Goal: Task Accomplishment & Management: Use online tool/utility

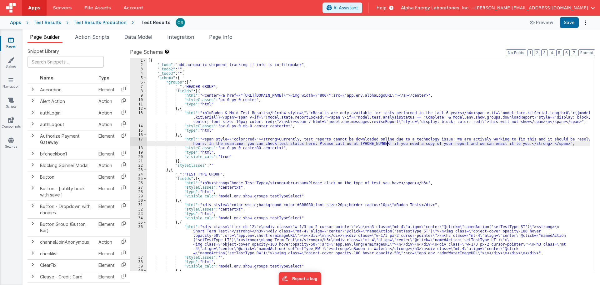
click at [387, 145] on div "[{ "_todo" : "add automatic shipment tracking if info is in filemaker" , "_todo…" at bounding box center [368, 168] width 443 height 221
click at [280, 144] on div "[{ "_todo" : "add automatic shipment tracking if info is in filemaker" , "_todo…" at bounding box center [368, 168] width 443 height 221
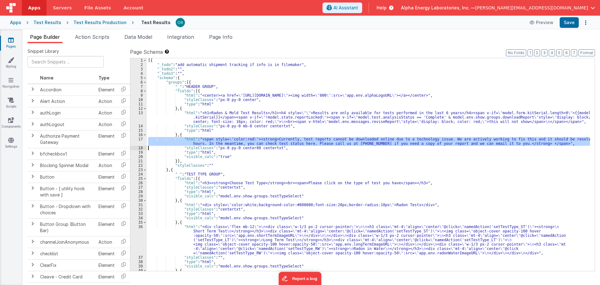
click at [280, 144] on div "[{ "_todo" : "add automatic shipment tracking if info is in filemaker" , "_todo…" at bounding box center [368, 168] width 443 height 221
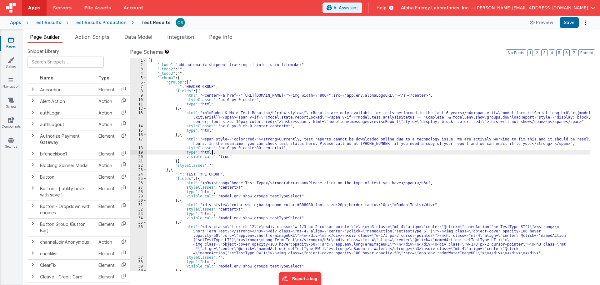
click at [274, 151] on div "[{ "_todo" : "add automatic shipment tracking if info is in filemaker" , "_todo…" at bounding box center [368, 168] width 443 height 221
click at [276, 148] on div "[{ "_todo" : "add automatic shipment tracking if info is in filemaker" , "_todo…" at bounding box center [368, 168] width 443 height 221
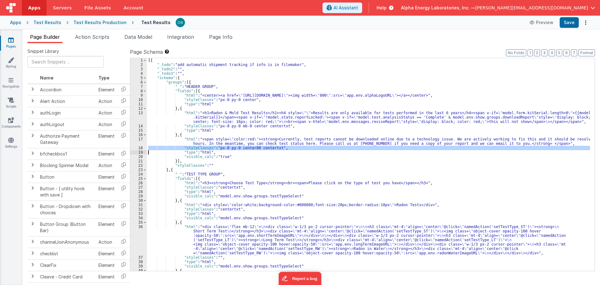
drag, startPoint x: 276, startPoint y: 148, endPoint x: 265, endPoint y: 149, distance: 11.0
click at [276, 148] on div "[{ "_todo" : "add automatic shipment tracking if info is in filemaker" , "_todo…" at bounding box center [368, 168] width 443 height 221
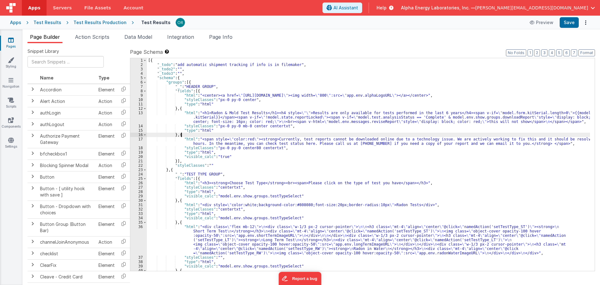
click at [268, 136] on div "[{ "_todo" : "add automatic shipment tracking if info is in filemaker" , "_todo…" at bounding box center [368, 168] width 443 height 221
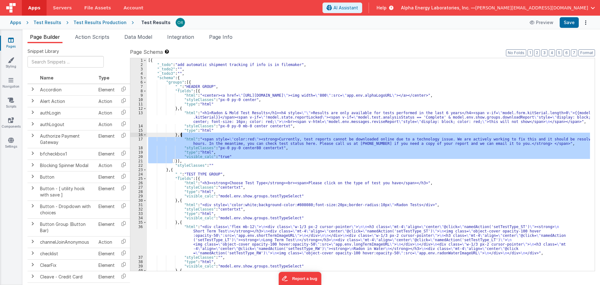
click at [268, 136] on div "[{ "_todo" : "add automatic shipment tracking if info is in filemaker" , "_todo…" at bounding box center [368, 168] width 443 height 221
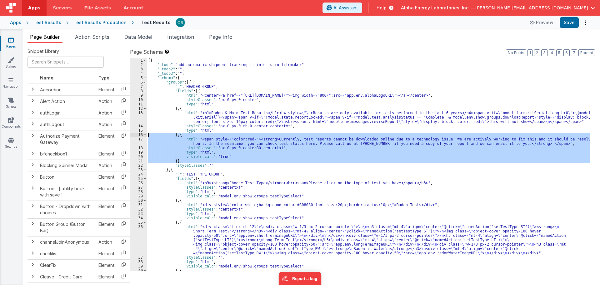
click at [264, 142] on div "[{ "_todo" : "add automatic shipment tracking if info is in filemaker" , "_todo…" at bounding box center [368, 164] width 443 height 213
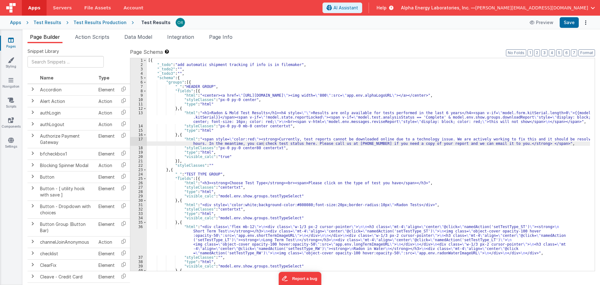
click at [218, 162] on div "[{ "_todo" : "add automatic shipment tracking if info is in filemaker" , "_todo…" at bounding box center [368, 168] width 443 height 221
click at [205, 193] on div "[{ "_todo" : "add automatic shipment tracking if info is in filemaker" , "_todo…" at bounding box center [368, 168] width 443 height 221
click at [210, 129] on div "[{ "_todo" : "add automatic shipment tracking if info is in filemaker" , "_todo…" at bounding box center [368, 168] width 443 height 221
click at [46, 20] on div "Test Results" at bounding box center [47, 22] width 28 height 6
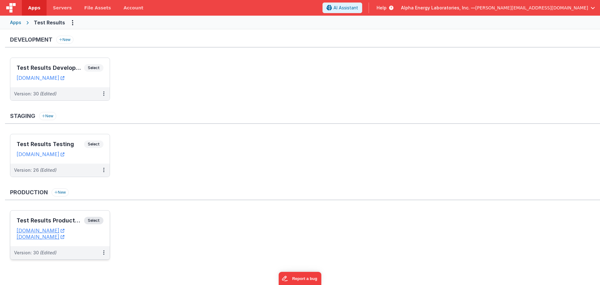
click at [96, 222] on span "Select" at bounding box center [93, 221] width 19 height 8
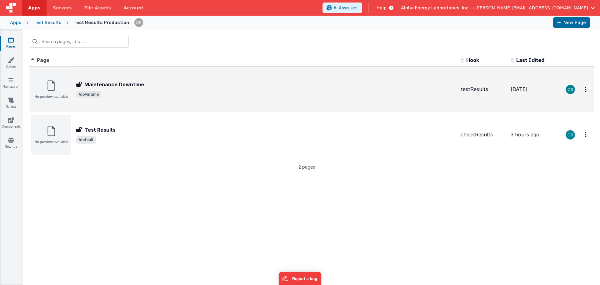
click at [115, 94] on span "/downtime" at bounding box center [266, 95] width 380 height 8
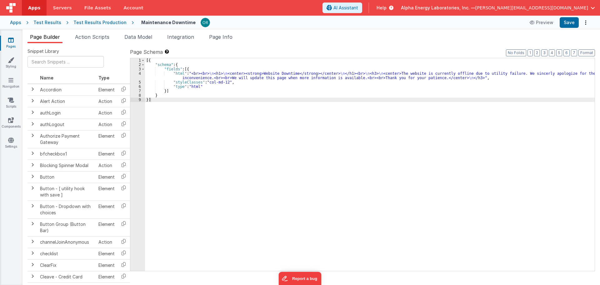
click at [209, 78] on div "[{ "schema" : { "fields" : [{ "html" : "<br><br> \n <h1> \n <center><strong>Web…" at bounding box center [370, 168] width 450 height 221
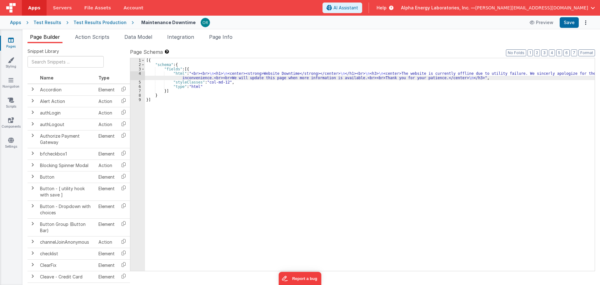
click at [175, 73] on div "[{ "schema" : { "fields" : [{ "html" : "<br><br> \n <h1> \n <center><strong>Web…" at bounding box center [370, 168] width 450 height 221
click at [141, 74] on div "4" at bounding box center [137, 75] width 15 height 9
click at [137, 74] on div "4" at bounding box center [137, 75] width 15 height 9
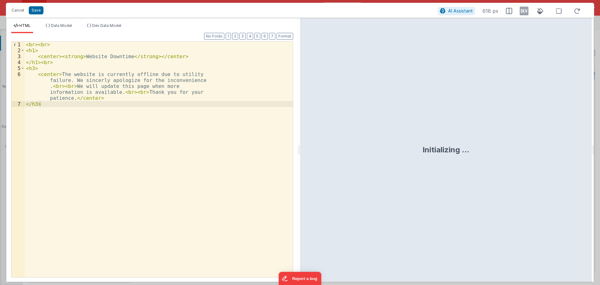
click at [153, 95] on div "< br > < br > < h1 > < center > < strong > Website Downtime </ strong > </ cent…" at bounding box center [159, 169] width 268 height 255
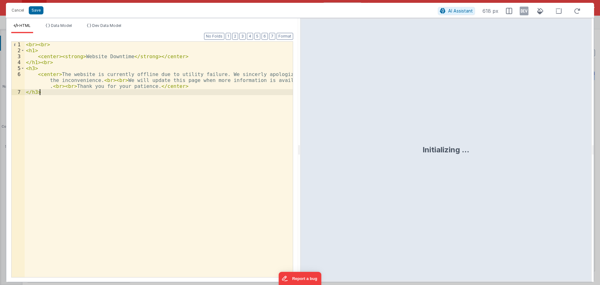
click at [134, 81] on div "< br > < br > < h1 > < center > < strong > Website Downtime </ strong > </ cent…" at bounding box center [159, 165] width 268 height 247
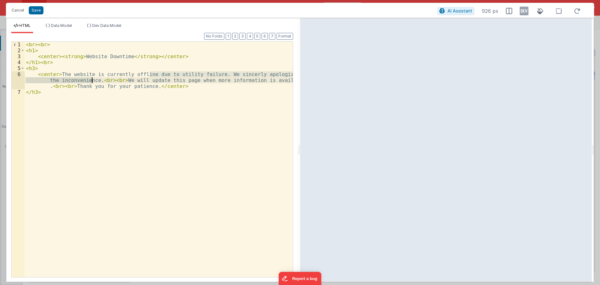
drag, startPoint x: 149, startPoint y: 74, endPoint x: 93, endPoint y: 81, distance: 56.0
click at [93, 81] on div "< br > < br > < h1 > < center > < strong > Website Downtime </ strong > </ cent…" at bounding box center [159, 165] width 268 height 247
click at [101, 79] on div "< br > < br > < h1 > < center > < strong > Website Downtime </ strong > </ cent…" at bounding box center [159, 165] width 268 height 247
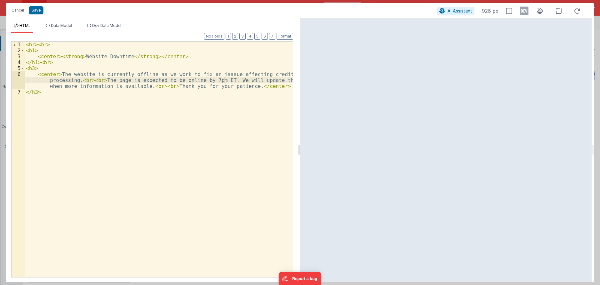
click at [147, 88] on div "< br > < br > < h1 > < center > < strong > Website Downtime </ strong > </ cent…" at bounding box center [159, 165] width 268 height 247
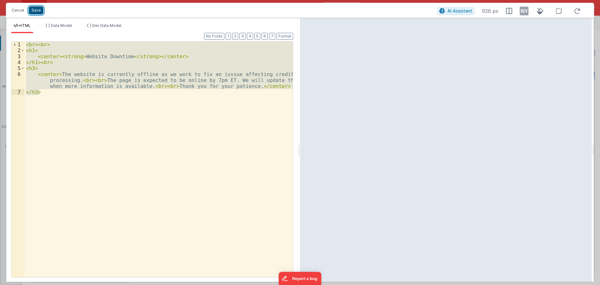
click at [42, 11] on button "Save" at bounding box center [36, 10] width 15 height 8
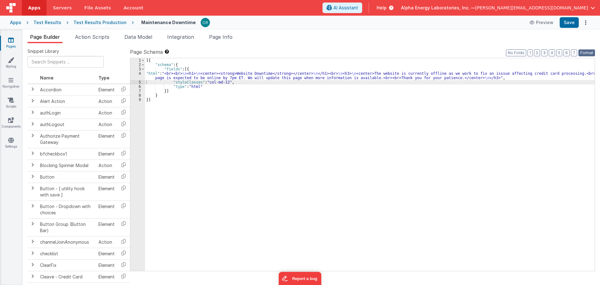
click at [581, 51] on button "Format" at bounding box center [587, 52] width 17 height 7
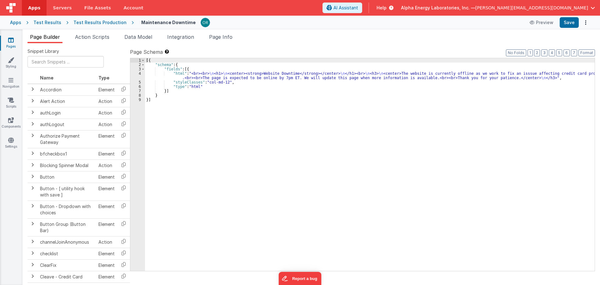
click at [467, 136] on div "[{ "schema" : { "fields" : [{ "html" : "<br><br> \n <h1> \n <center><strong>Web…" at bounding box center [370, 168] width 450 height 221
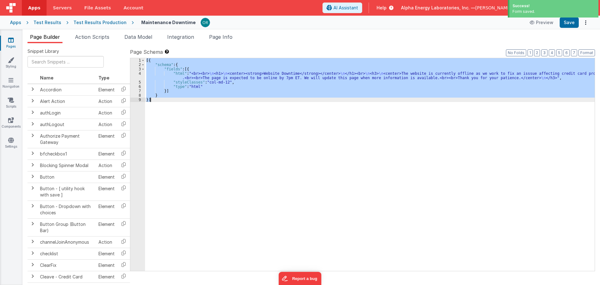
click at [11, 46] on link "Pages" at bounding box center [11, 43] width 23 height 13
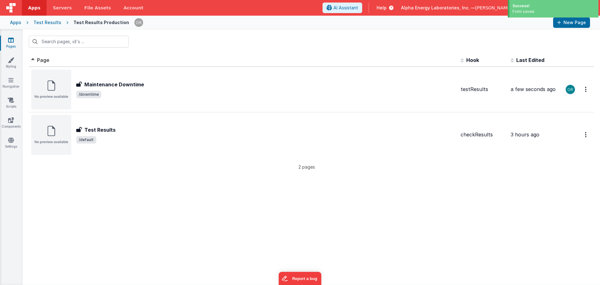
click at [49, 20] on div "Test Results" at bounding box center [47, 22] width 28 height 6
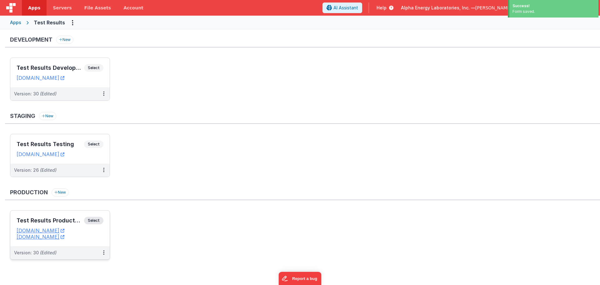
click at [99, 223] on span "Select" at bounding box center [93, 221] width 19 height 8
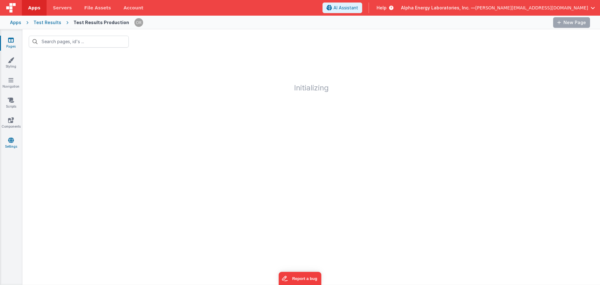
click at [4, 145] on link "Settings" at bounding box center [11, 143] width 23 height 13
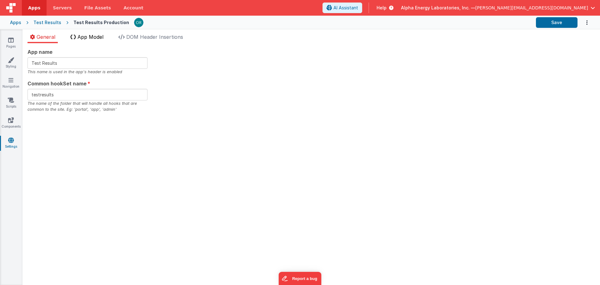
click at [98, 36] on span "App Model" at bounding box center [91, 37] width 26 height 6
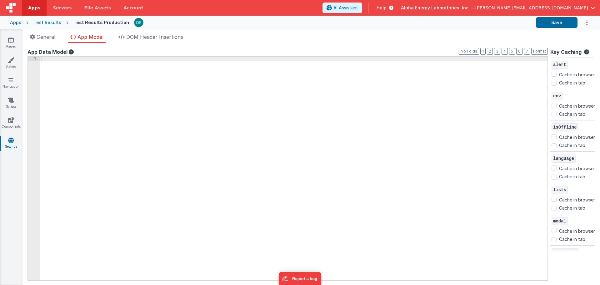
click at [137, 157] on div at bounding box center [293, 173] width 507 height 232
click at [46, 38] on span "General" at bounding box center [46, 37] width 19 height 6
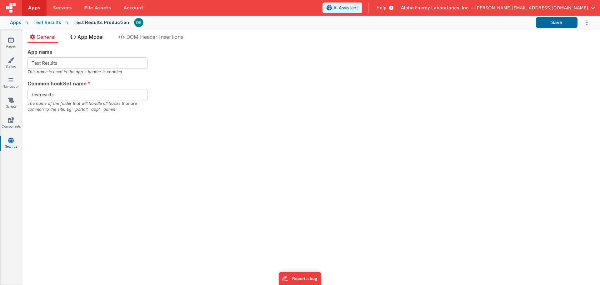
click at [96, 36] on span "App Model" at bounding box center [91, 37] width 26 height 6
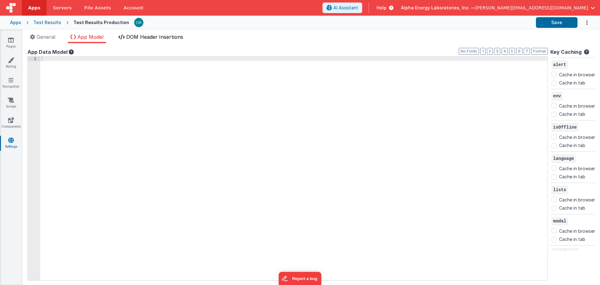
click at [154, 39] on span "DOM Header Insertions" at bounding box center [154, 37] width 57 height 6
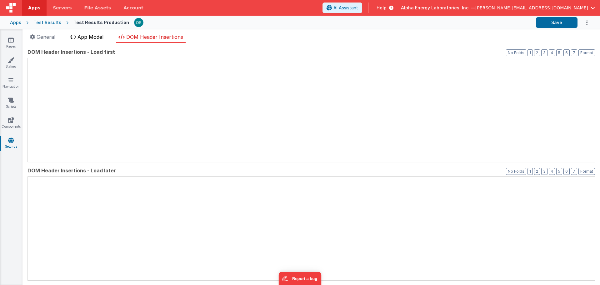
click at [93, 39] on span "App Model" at bounding box center [91, 37] width 26 height 6
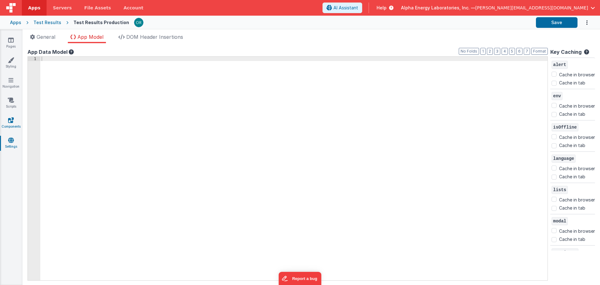
click at [0, 123] on link "Components" at bounding box center [11, 123] width 23 height 13
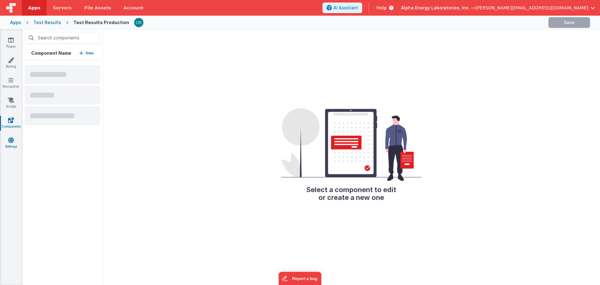
click at [13, 137] on icon at bounding box center [11, 140] width 6 height 6
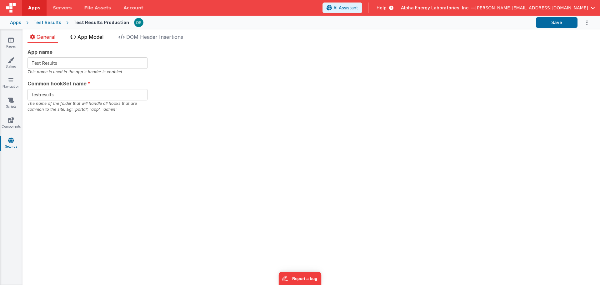
click at [94, 41] on li "App Model" at bounding box center [87, 38] width 38 height 10
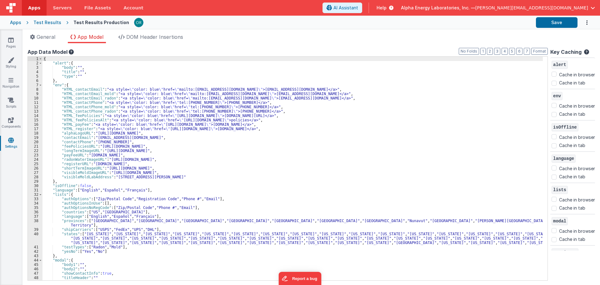
click at [113, 193] on div "{ "alert" : { "body" : "" , "title" : "" , "type" : "" } , "env" : { "HTML_cont…" at bounding box center [293, 173] width 501 height 232
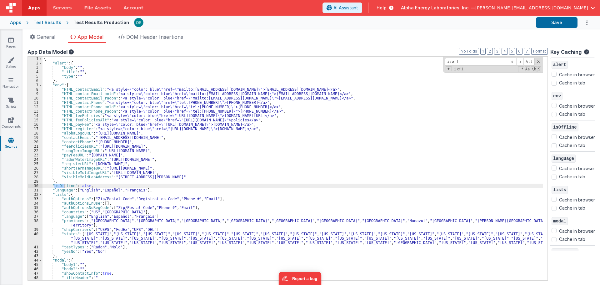
type input "isoff"
click at [82, 188] on div "{ "alert" : { "body" : "" , "title" : "" , "type" : "" } , "env" : { "HTML_cont…" at bounding box center [293, 173] width 501 height 232
drag, startPoint x: 118, startPoint y: 213, endPoint x: 74, endPoint y: 161, distance: 67.7
click at [118, 213] on div "{ "alert" : { "body" : "" , "title" : "" , "type" : "" } , "env" : { "HTML_cont…" at bounding box center [293, 173] width 501 height 232
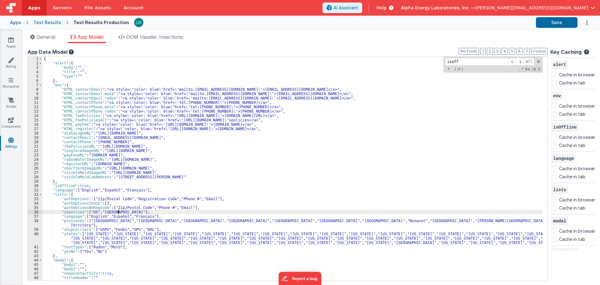
click at [51, 23] on div "Test Results" at bounding box center [47, 22] width 28 height 6
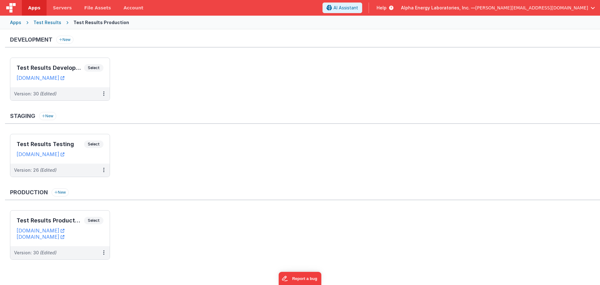
click at [18, 18] on div "Apps Test Results Test Results Production" at bounding box center [300, 23] width 600 height 14
click at [17, 21] on div "Apps" at bounding box center [15, 22] width 11 height 6
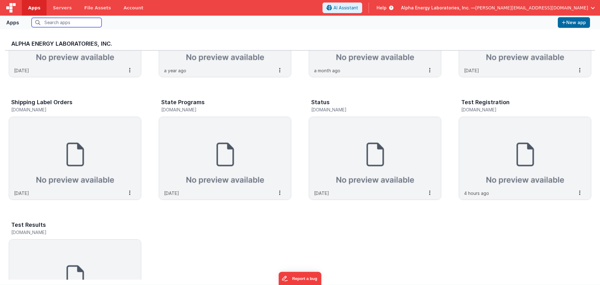
scroll to position [227, 0]
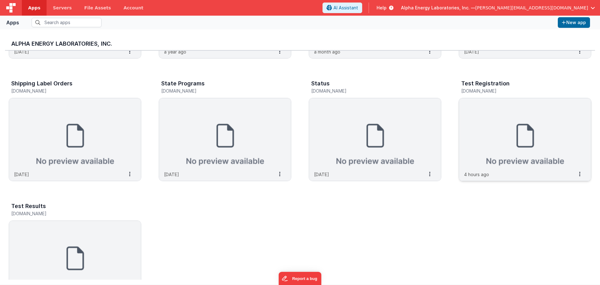
click at [507, 161] on img at bounding box center [525, 133] width 132 height 70
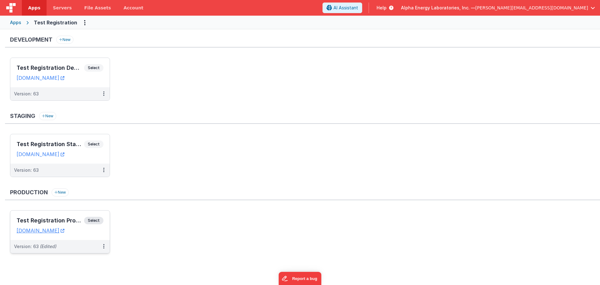
click at [100, 226] on div "Test Registration Production Select" at bounding box center [60, 222] width 87 height 11
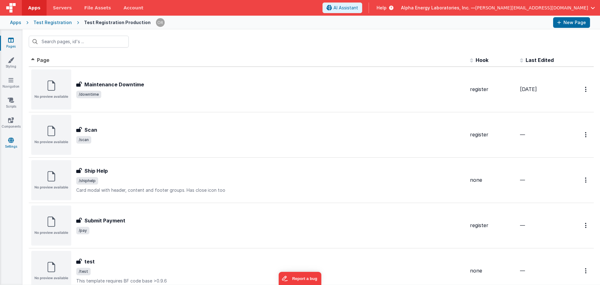
click at [16, 144] on link "Settings" at bounding box center [11, 143] width 23 height 13
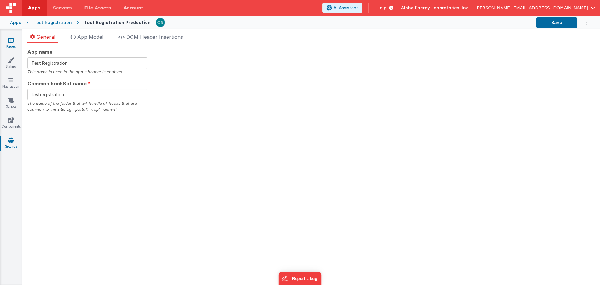
click at [18, 43] on link "Pages" at bounding box center [11, 43] width 23 height 13
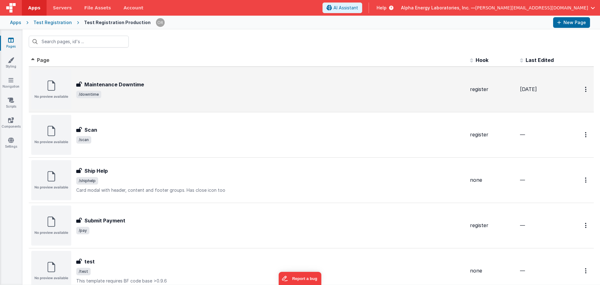
click at [113, 77] on div "Maintenance Downtime Maintenance Downtime /downtime" at bounding box center [248, 89] width 434 height 40
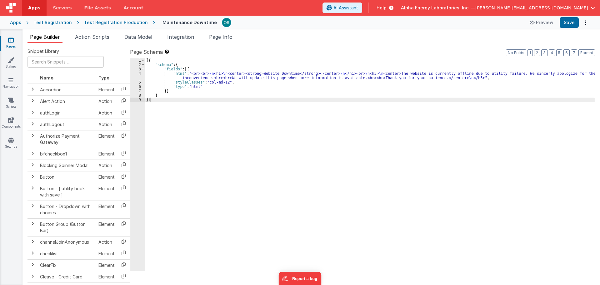
click at [291, 145] on div "[{ "schema" : { "fields" : [{ "html" : "<br><br> \n <h1> \n <center><strong>Web…" at bounding box center [370, 168] width 450 height 221
click at [15, 144] on link "Settings" at bounding box center [11, 143] width 23 height 13
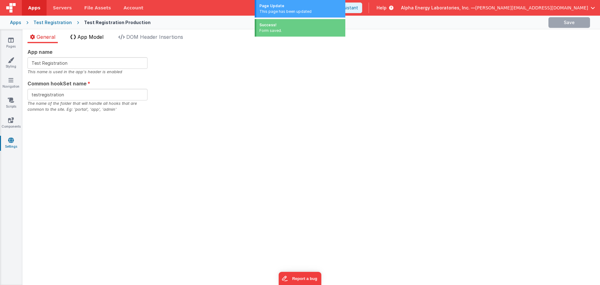
click at [106, 39] on li "App Model" at bounding box center [87, 38] width 38 height 10
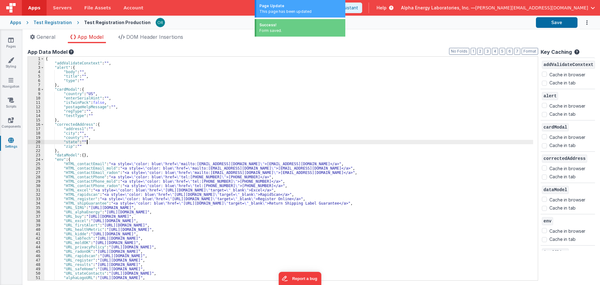
click at [144, 143] on div "{ "addValidateConxtext" : "" , "alert" : { "body" : "" , "title" : "" , "type" …" at bounding box center [288, 173] width 489 height 232
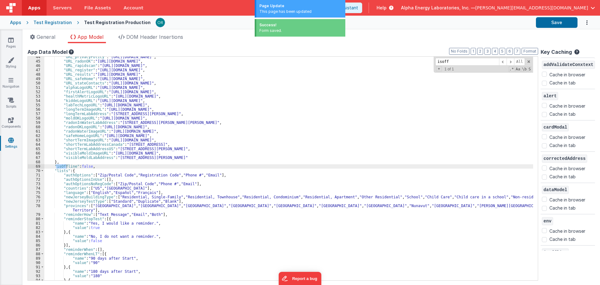
type input "isoff"
click at [84, 167] on div ""URL_privacyPolicy" : "[URL][DOMAIN_NAME]" , "URL_radonOK" : "[URL][DOMAIN_NAME…" at bounding box center [288, 171] width 489 height 232
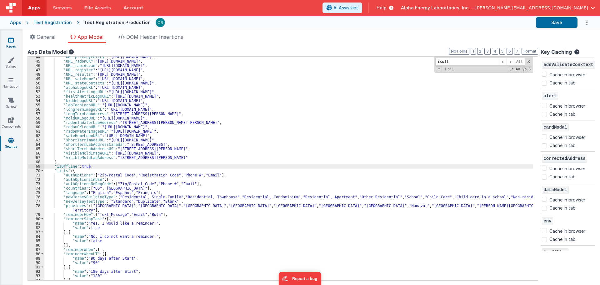
click at [4, 40] on link "Pages" at bounding box center [11, 43] width 23 height 13
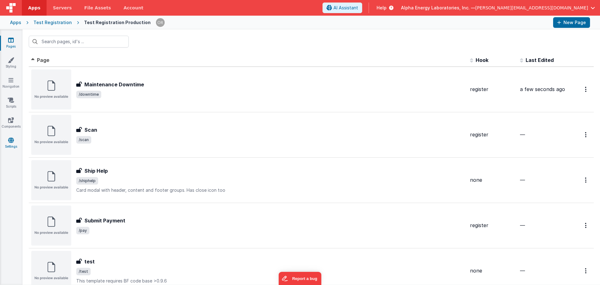
click at [5, 145] on link "Settings" at bounding box center [11, 143] width 23 height 13
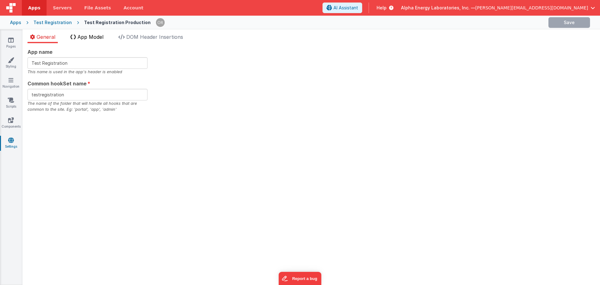
click at [96, 39] on span "App Model" at bounding box center [91, 37] width 26 height 6
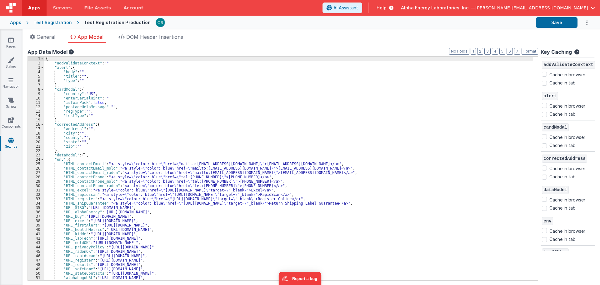
click at [126, 173] on div "{ "addValidateConxtext" : "" , "alert" : { "body" : "" , "title" : "" , "type" …" at bounding box center [288, 173] width 489 height 232
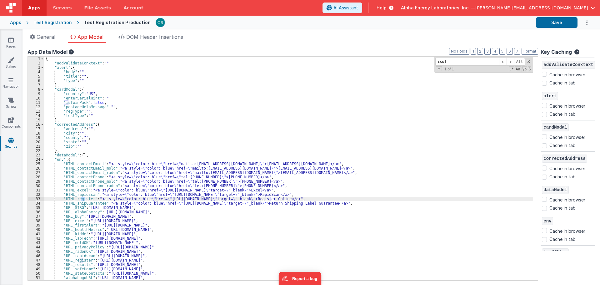
scroll to position [190, 0]
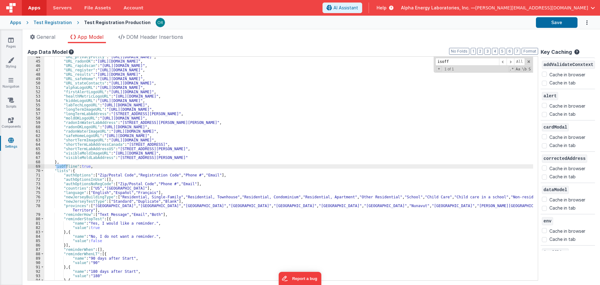
type input "isoff"
click at [127, 177] on div ""URL_privacyPolicy" : "[URL][DOMAIN_NAME]" , "URL_radonOK" : "[URL][DOMAIN_NAME…" at bounding box center [288, 171] width 489 height 232
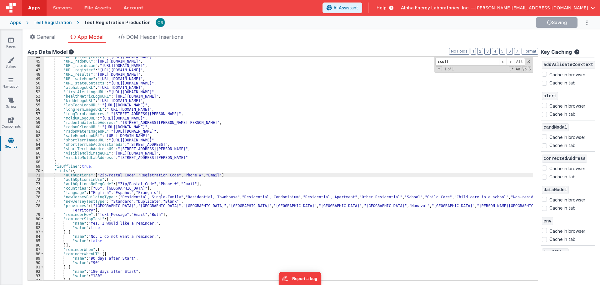
click at [9, 19] on div "Apps Test Registration Test Registration Production Saving" at bounding box center [300, 23] width 600 height 14
click at [12, 20] on div "Apps" at bounding box center [15, 22] width 11 height 6
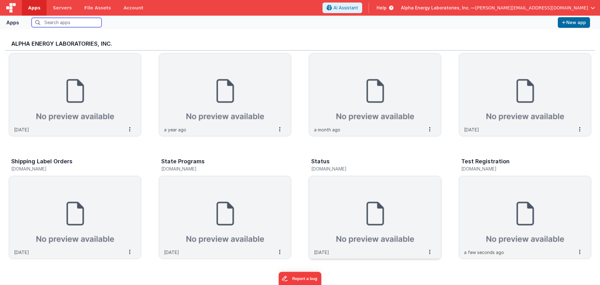
scroll to position [148, 0]
click at [266, 229] on img at bounding box center [225, 212] width 132 height 70
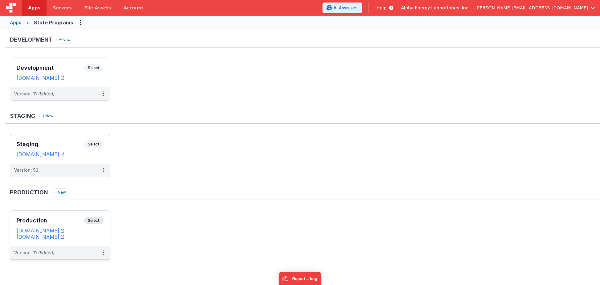
click at [101, 219] on span "Select" at bounding box center [93, 221] width 19 height 8
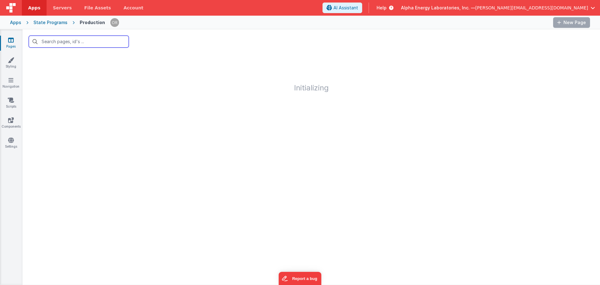
click at [63, 43] on input "text" at bounding box center [79, 42] width 100 height 12
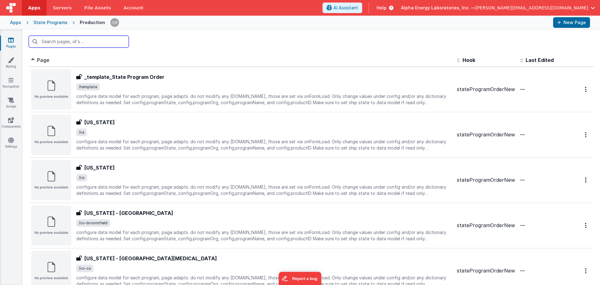
click at [106, 42] on input "text" at bounding box center [79, 42] width 100 height 12
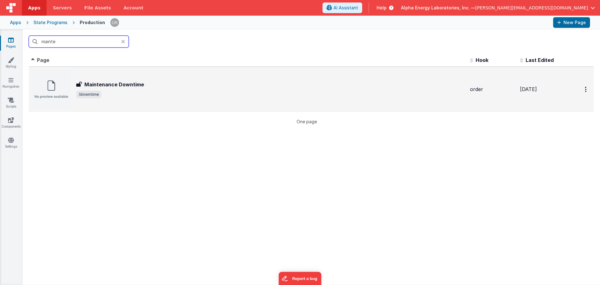
type input "mainte"
click at [185, 89] on div "Maintenance Downtime Maintenance Downtime /downtime" at bounding box center [270, 90] width 389 height 18
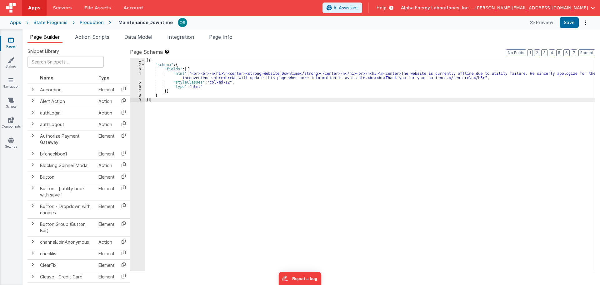
click at [297, 133] on div "[{ "schema" : { "fields" : [{ "html" : "<br><br> \n <h1> \n <center><strong>Web…" at bounding box center [370, 168] width 450 height 221
click at [10, 141] on icon at bounding box center [11, 140] width 6 height 6
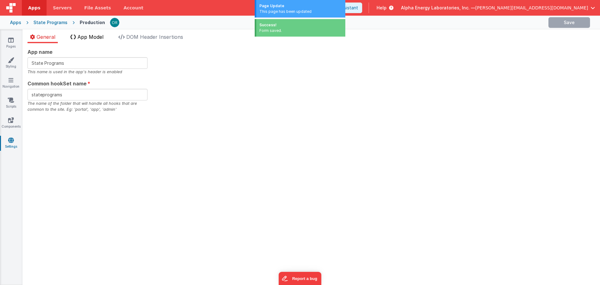
click at [103, 39] on span "App Model" at bounding box center [91, 37] width 26 height 6
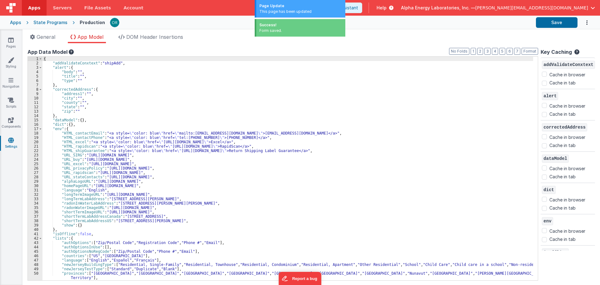
click at [221, 146] on div "{ "addValidateConxtext" : "shipAdd" , "alert" : { "body" : "" , "title" : "" , …" at bounding box center [288, 179] width 491 height 245
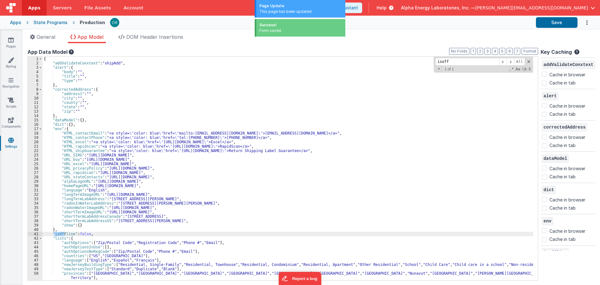
type input "isoff"
click at [79, 235] on div "{ "addValidateConxtext" : "shipAdd" , "alert" : { "body" : "" , "title" : "" , …" at bounding box center [288, 179] width 491 height 245
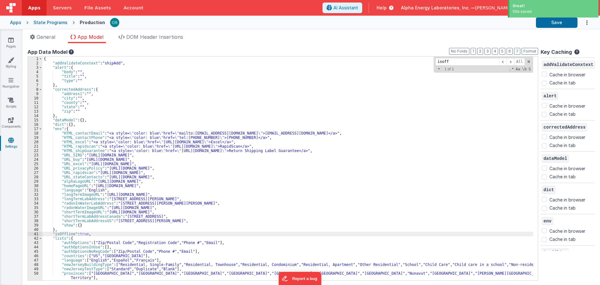
click at [16, 21] on div "Apps" at bounding box center [15, 22] width 11 height 6
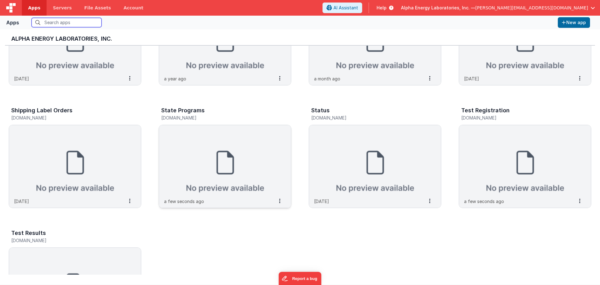
scroll to position [187, 0]
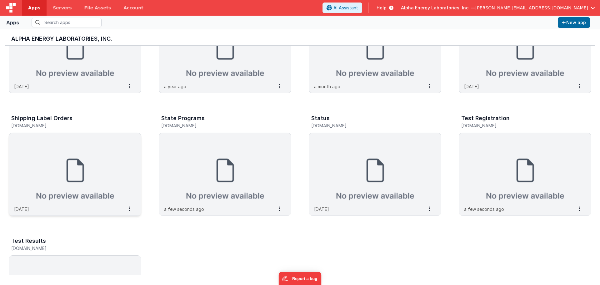
click at [90, 181] on img at bounding box center [75, 168] width 132 height 70
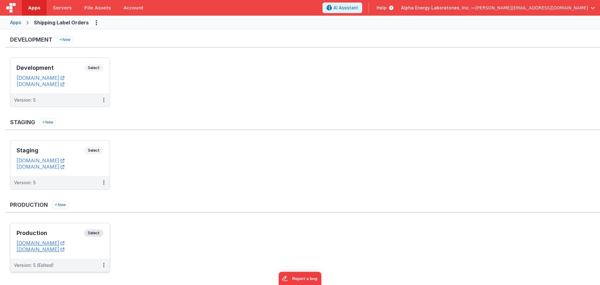
click at [97, 224] on div "Production Select URLs [DOMAIN_NAME] [DOMAIN_NAME]" at bounding box center [59, 241] width 99 height 36
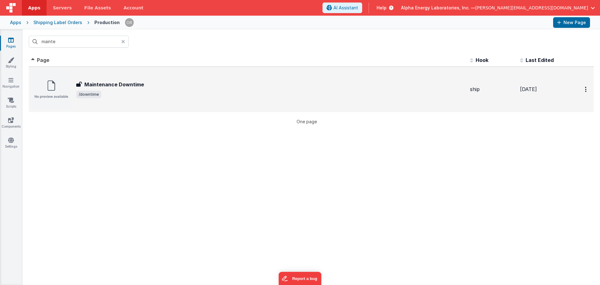
click at [120, 71] on div "Maintenance Downtime Maintenance Downtime /downtime" at bounding box center [248, 89] width 434 height 40
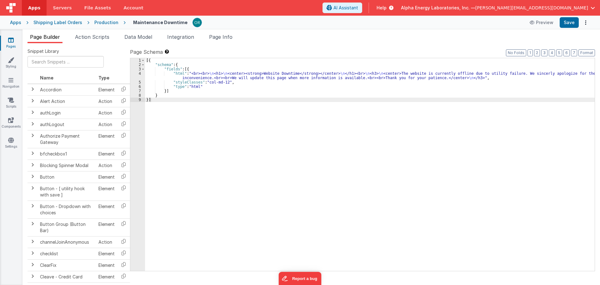
click at [273, 143] on div "[{ "schema" : { "fields" : [{ "html" : "<br><br> \n <h1> \n <center><strong>Web…" at bounding box center [370, 168] width 450 height 221
click at [9, 145] on link "Settings" at bounding box center [11, 143] width 23 height 13
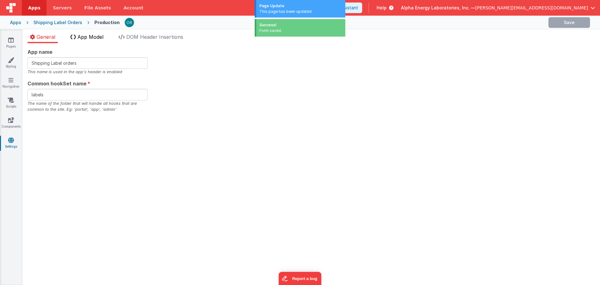
click at [105, 43] on li "App Model" at bounding box center [87, 38] width 38 height 10
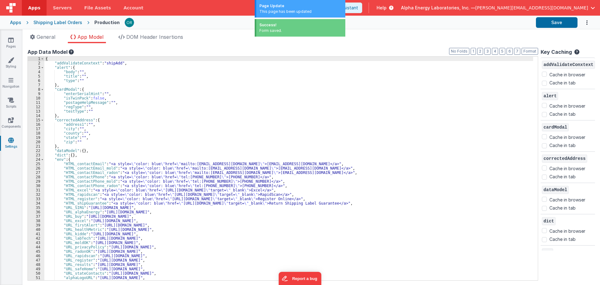
click at [168, 136] on div "{ "addValidateConxtext" : "shipAdd" , "alert" : { "body" : "" , "title" : "" , …" at bounding box center [288, 173] width 489 height 232
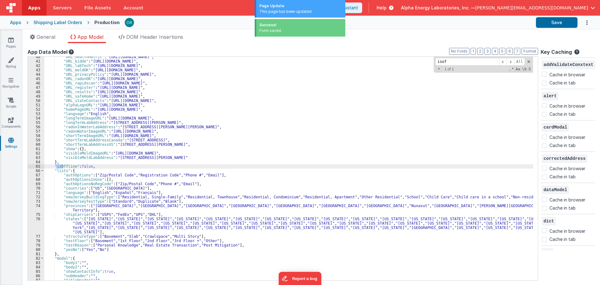
scroll to position [173, 0]
type input "isoff"
click at [83, 168] on div ""URL_healthMetric" : "[URL][DOMAIN_NAME]" , "URL_kidde" : "[URL][DOMAIN_NAME]" …" at bounding box center [288, 171] width 489 height 232
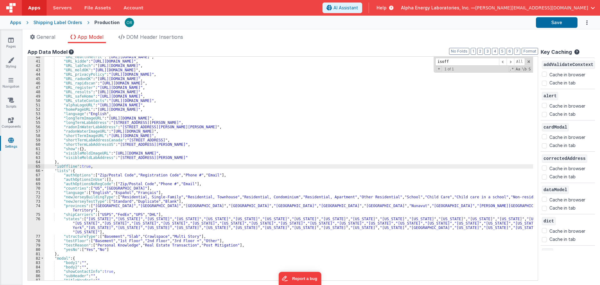
click at [250, 162] on div ""URL_healthMetric" : "[URL][DOMAIN_NAME]" , "URL_kidde" : "[URL][DOMAIN_NAME]" …" at bounding box center [288, 171] width 489 height 232
click at [62, 19] on div "Shipping Label Orders" at bounding box center [57, 22] width 49 height 6
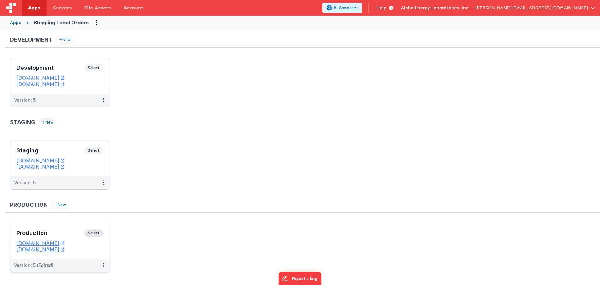
click at [95, 235] on span "Select" at bounding box center [93, 233] width 19 height 8
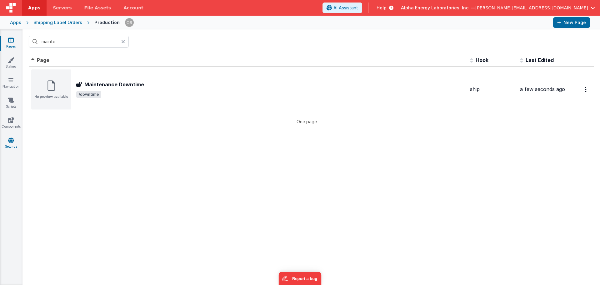
click at [17, 145] on link "Settings" at bounding box center [11, 143] width 23 height 13
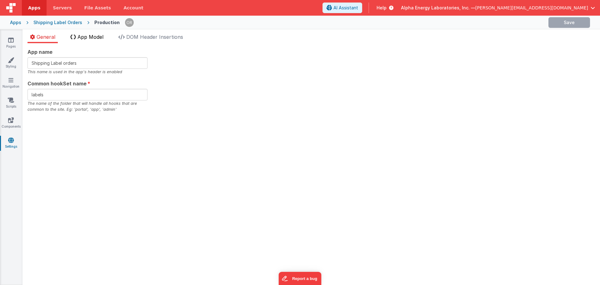
click at [93, 40] on li "App Model" at bounding box center [87, 38] width 38 height 10
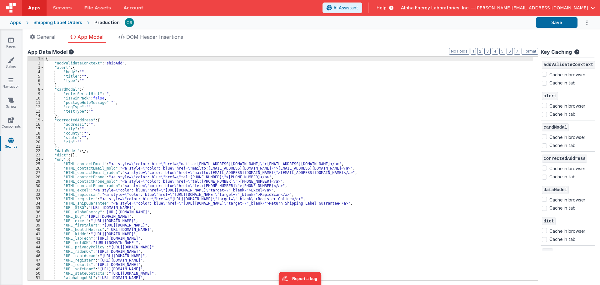
click at [162, 185] on div "{ "addValidateConxtext" : "shipAdd" , "alert" : { "body" : "" , "title" : "" , …" at bounding box center [288, 173] width 489 height 232
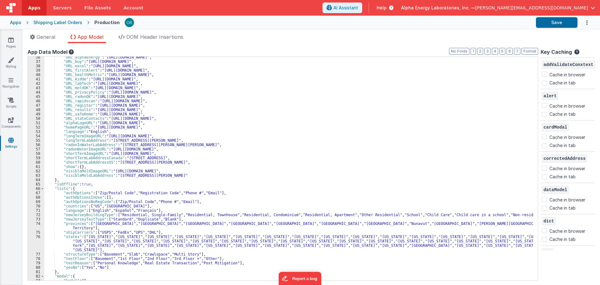
scroll to position [155, 0]
click at [14, 45] on link "Pages" at bounding box center [11, 43] width 23 height 13
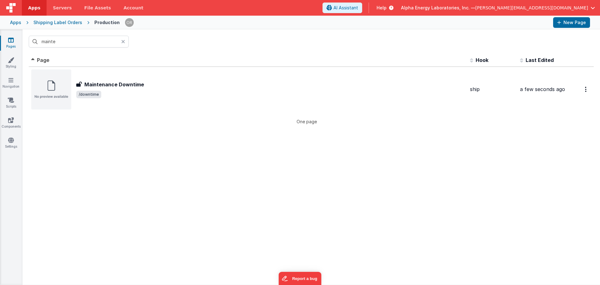
click at [17, 26] on div "Apps Shipping Label Orders Production New Page" at bounding box center [300, 23] width 600 height 14
click at [16, 24] on div "Apps" at bounding box center [15, 22] width 11 height 6
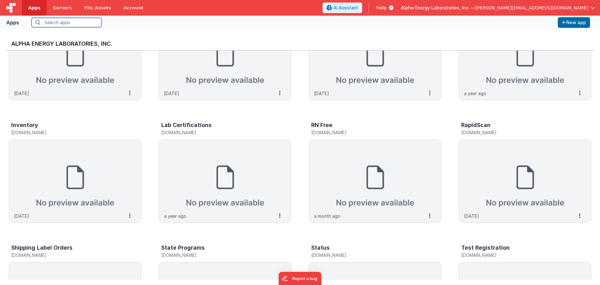
scroll to position [55, 0]
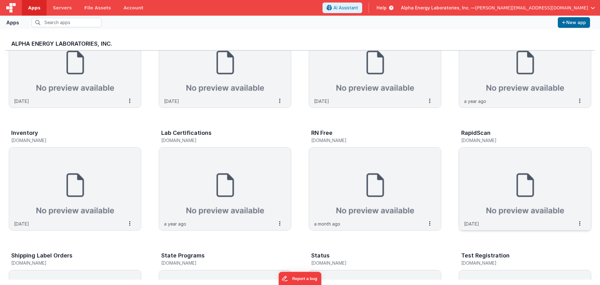
click at [482, 199] on img at bounding box center [525, 183] width 132 height 70
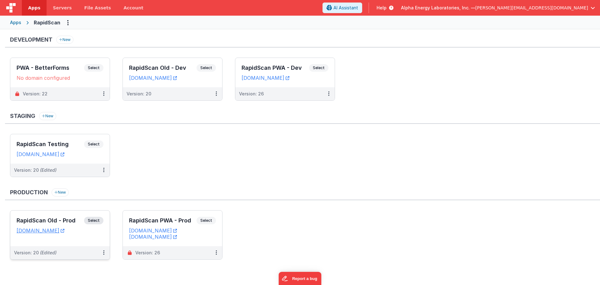
click at [90, 221] on span "Select" at bounding box center [93, 221] width 19 height 8
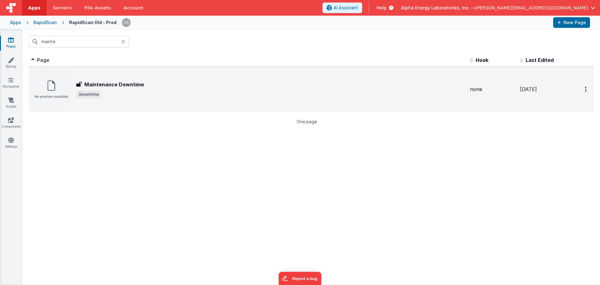
click at [95, 94] on span "/downtime" at bounding box center [88, 95] width 25 height 8
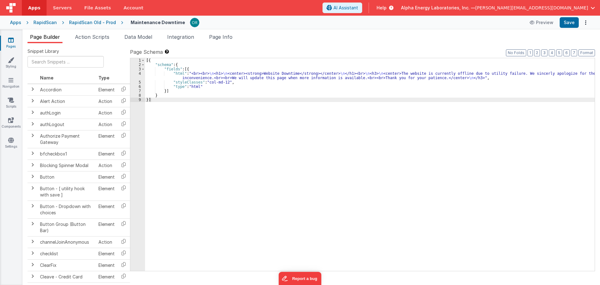
click at [287, 106] on div "[{ "schema" : { "fields" : [{ "html" : "<br><br> \n <h1> \n <center><strong>Web…" at bounding box center [370, 168] width 450 height 221
click at [2, 139] on link "Settings" at bounding box center [11, 143] width 23 height 13
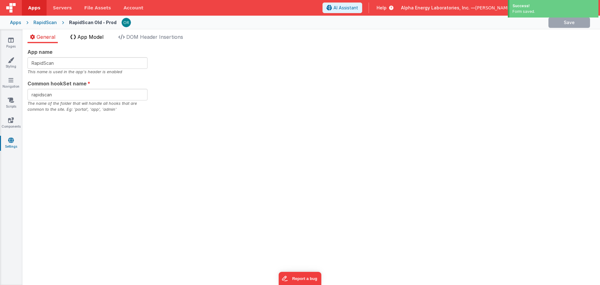
click at [93, 40] on li "App Model" at bounding box center [87, 38] width 38 height 10
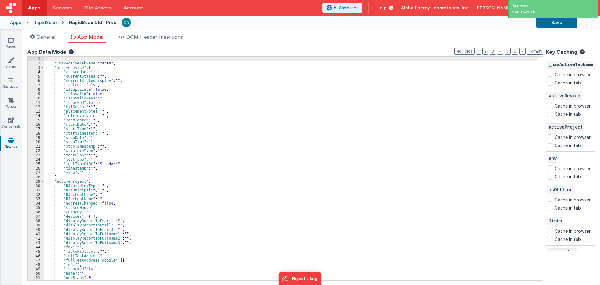
click at [149, 173] on div "{ "_navActiveTabName" : "scan" , "activeDevice" : { "closedHouse" : "" , "curre…" at bounding box center [291, 173] width 494 height 232
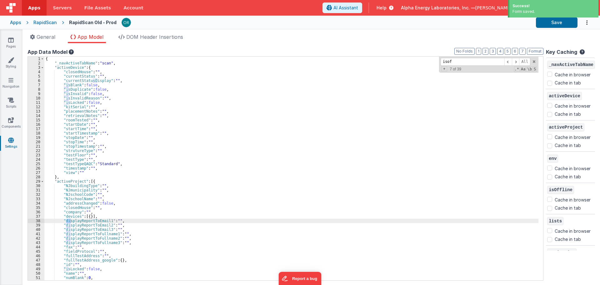
scroll to position [204, 0]
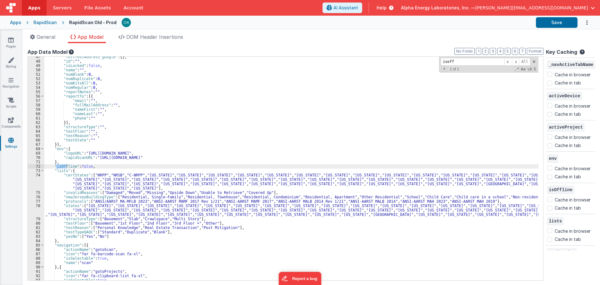
type input "isoff"
click at [86, 165] on div ""fullTestAddress_google" : { } , "id" : "" , "isLocked" : false , "name" : "" ,…" at bounding box center [291, 171] width 494 height 232
click at [13, 22] on div "Apps" at bounding box center [15, 22] width 11 height 6
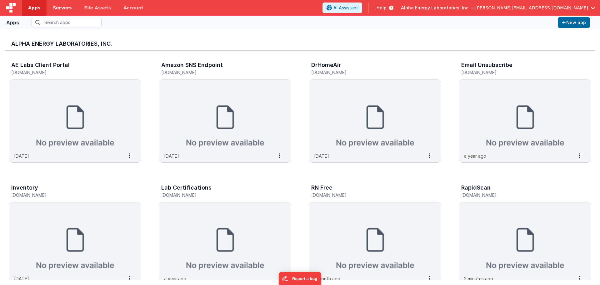
click at [61, 10] on span "Servers" at bounding box center [62, 8] width 19 height 6
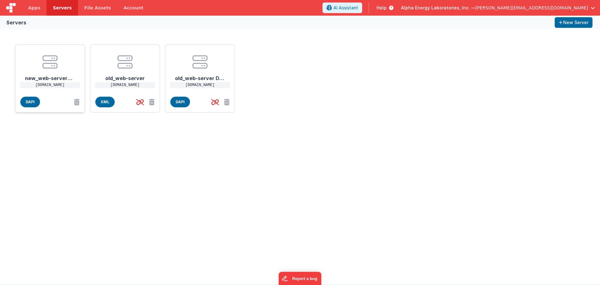
click at [59, 97] on div "DAPI" at bounding box center [49, 102] width 59 height 11
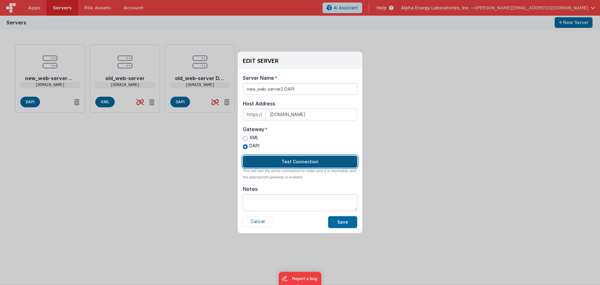
click at [320, 166] on button "Test Connection" at bounding box center [300, 162] width 114 height 12
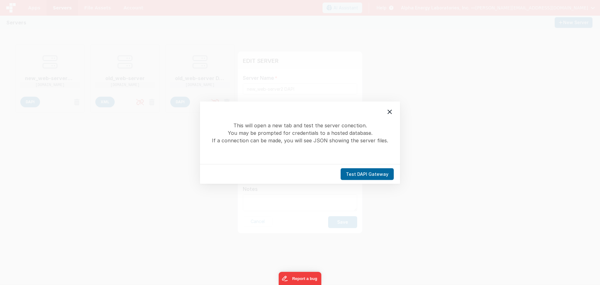
click at [369, 167] on div "Test DAPI Gateway" at bounding box center [300, 174] width 200 height 20
click at [366, 170] on button "Test DAPI Gateway" at bounding box center [367, 174] width 53 height 12
click at [390, 111] on icon at bounding box center [390, 111] width 4 height 4
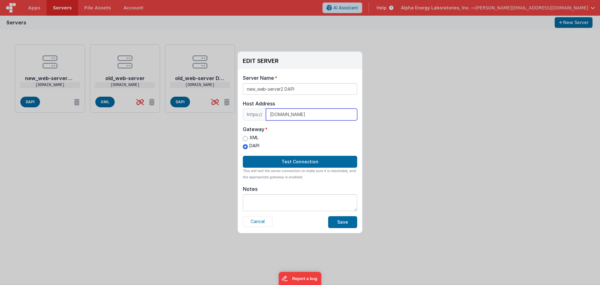
click at [276, 116] on input "[DOMAIN_NAME]" at bounding box center [311, 115] width 91 height 12
click at [270, 116] on input "[DOMAIN_NAME]" at bounding box center [311, 115] width 91 height 12
type input "[DOMAIN_NAME]"
click at [346, 223] on button "Save" at bounding box center [342, 222] width 29 height 12
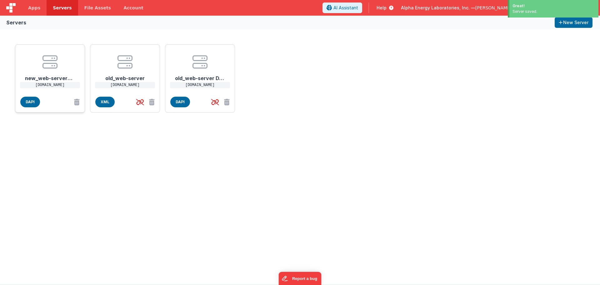
click at [56, 93] on div "new_web-server2 DAPI [DOMAIN_NAME]" at bounding box center [49, 72] width 59 height 44
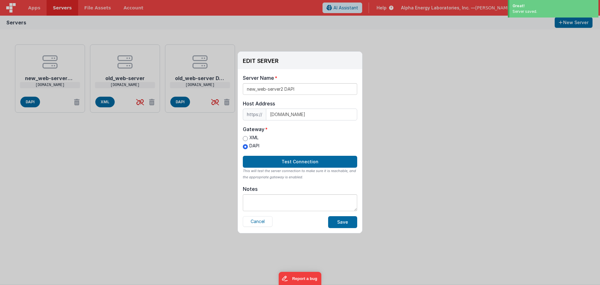
click at [305, 168] on div "This will test the server connection to make sure it is reachable, and the appr…" at bounding box center [300, 174] width 114 height 13
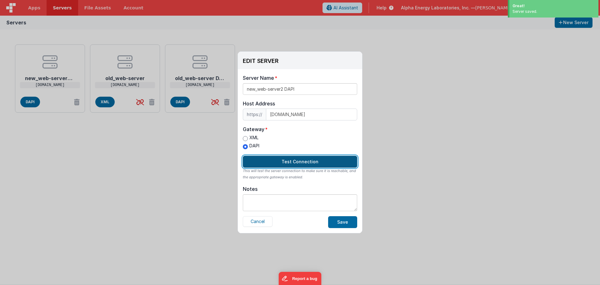
click at [307, 162] on button "Test Connection" at bounding box center [300, 162] width 114 height 12
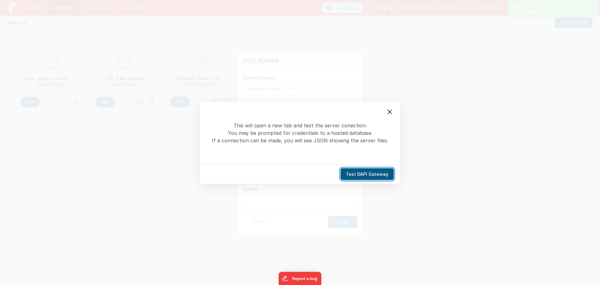
click at [372, 168] on button "Test DAPI Gateway" at bounding box center [367, 174] width 53 height 12
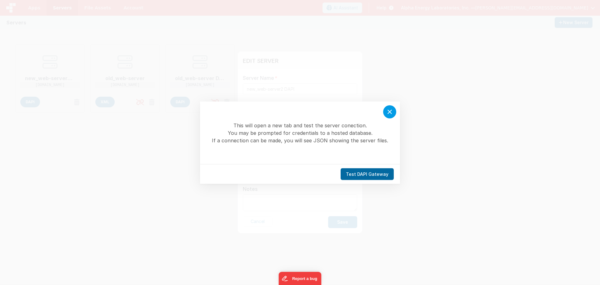
click at [390, 113] on icon at bounding box center [390, 112] width 8 height 8
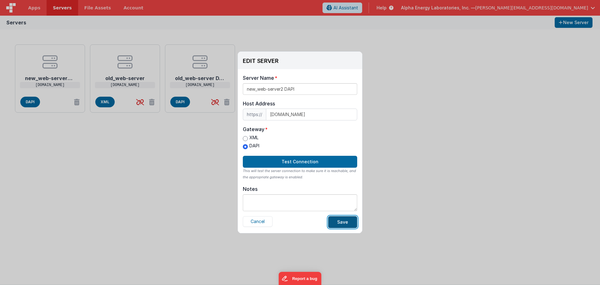
click at [348, 226] on button "Save" at bounding box center [342, 222] width 29 height 12
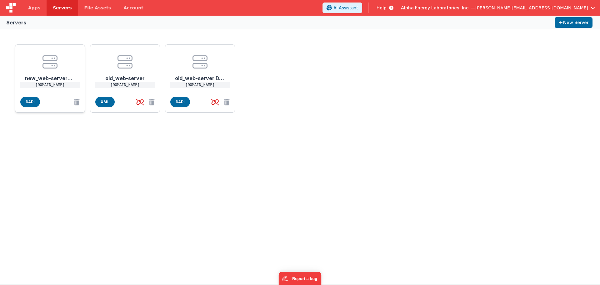
click at [67, 93] on div "new_web-server2 DAPI [DOMAIN_NAME]" at bounding box center [49, 72] width 59 height 44
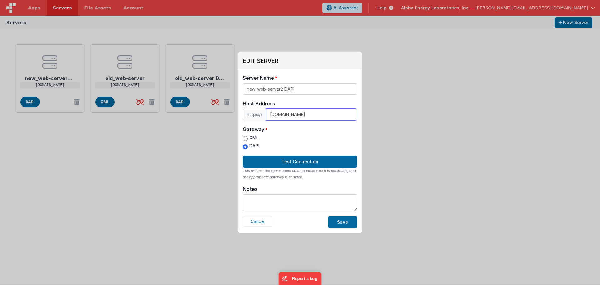
drag, startPoint x: 279, startPoint y: 116, endPoint x: 260, endPoint y: 116, distance: 19.1
click at [260, 116] on div "https:// [DOMAIN_NAME]" at bounding box center [300, 115] width 114 height 12
type input "[DOMAIN_NAME]"
click at [340, 222] on button "Save" at bounding box center [342, 222] width 29 height 12
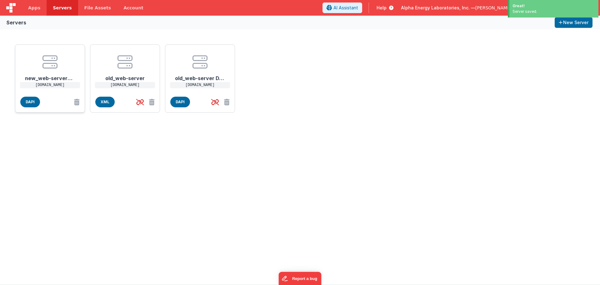
click at [46, 94] on div "new_web-server2 DAPI [DOMAIN_NAME]" at bounding box center [49, 72] width 59 height 44
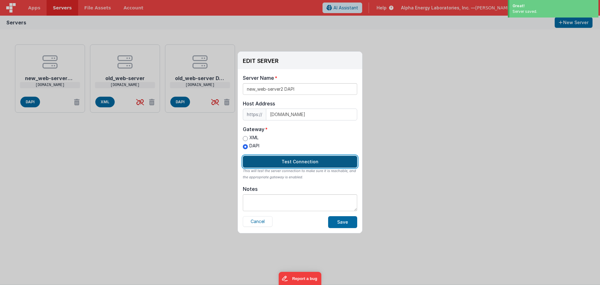
click at [288, 158] on button "Test Connection" at bounding box center [300, 162] width 114 height 12
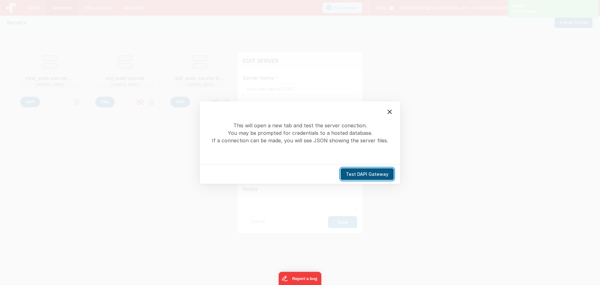
click at [376, 174] on button "Test DAPI Gateway" at bounding box center [367, 174] width 53 height 12
click at [378, 169] on button "Test DAPI Gateway" at bounding box center [367, 174] width 53 height 12
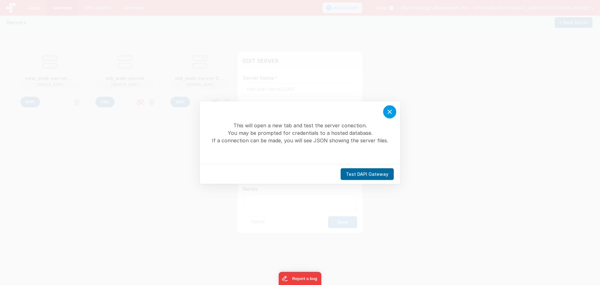
click at [392, 111] on icon at bounding box center [390, 112] width 8 height 8
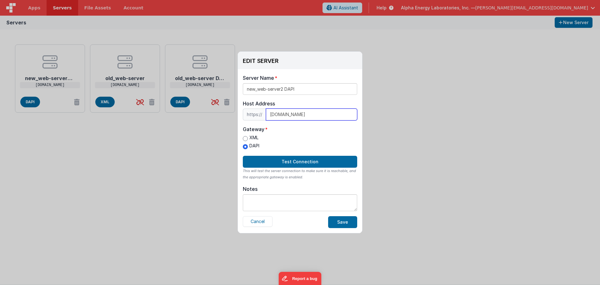
click at [271, 116] on input "[DOMAIN_NAME]" at bounding box center [311, 115] width 91 height 12
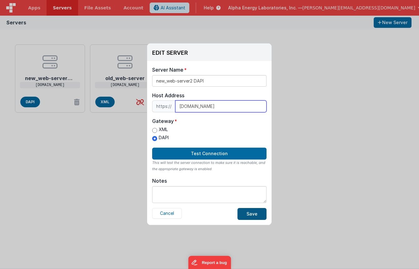
type input "[DOMAIN_NAME]"
click at [260, 212] on button "Save" at bounding box center [252, 214] width 29 height 12
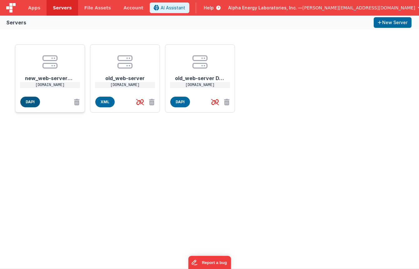
click at [38, 105] on span "DAPI" at bounding box center [30, 102] width 20 height 11
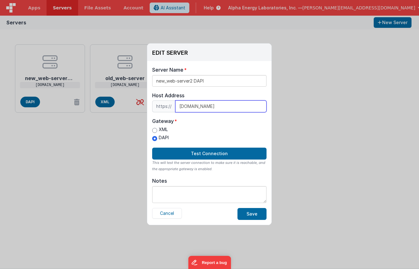
click at [186, 108] on input "[DOMAIN_NAME]" at bounding box center [220, 106] width 91 height 12
type input "[DOMAIN_NAME]"
click at [228, 130] on div "XML DAPI" at bounding box center [209, 134] width 114 height 16
click at [253, 213] on button "Save" at bounding box center [252, 214] width 29 height 12
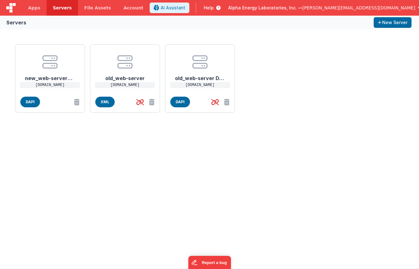
drag, startPoint x: 86, startPoint y: 153, endPoint x: 79, endPoint y: 141, distance: 14.3
click at [86, 153] on div "new_web-server2 DAPI [DOMAIN_NAME] DAPI old_web-server [DOMAIN_NAME] XML old_we…" at bounding box center [209, 148] width 419 height 239
click at [33, 105] on span "DAPI" at bounding box center [30, 102] width 20 height 11
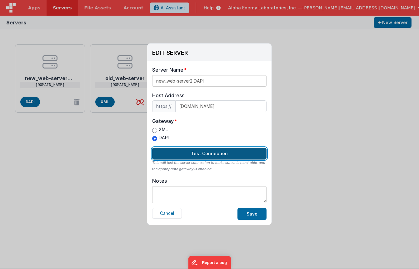
click at [203, 152] on button "Test Connection" at bounding box center [209, 154] width 114 height 12
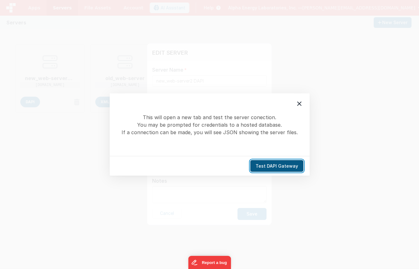
click at [285, 164] on button "Test DAPI Gateway" at bounding box center [276, 166] width 53 height 12
click at [300, 104] on icon at bounding box center [300, 104] width 8 height 8
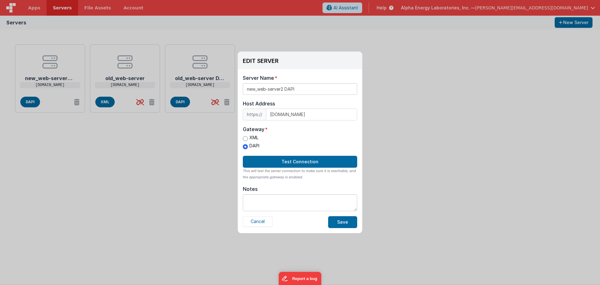
click at [460, 206] on div "EDIT SERVER Delete Server Delete Server Name new_web-server2 DAPI Host Address …" at bounding box center [300, 142] width 600 height 285
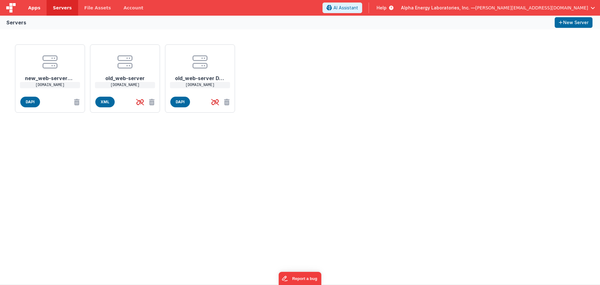
click at [37, 6] on span "Apps" at bounding box center [34, 8] width 12 height 6
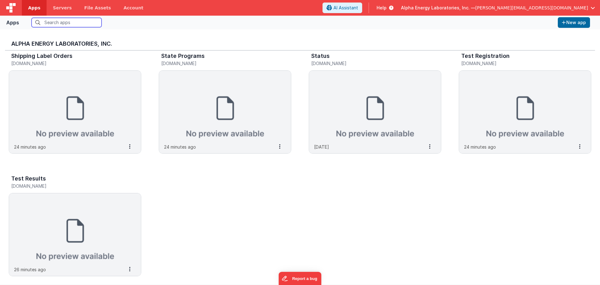
scroll to position [257, 0]
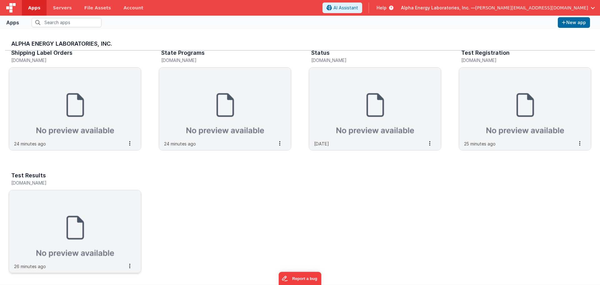
click at [83, 239] on img at bounding box center [75, 225] width 132 height 70
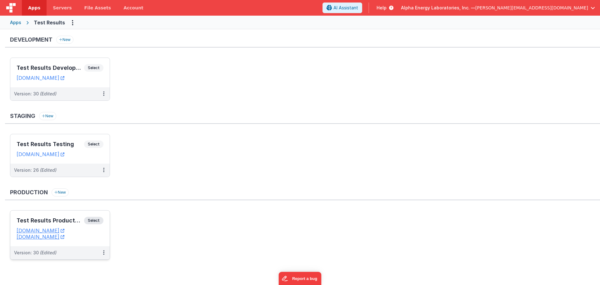
click at [91, 221] on span "Select" at bounding box center [93, 221] width 19 height 8
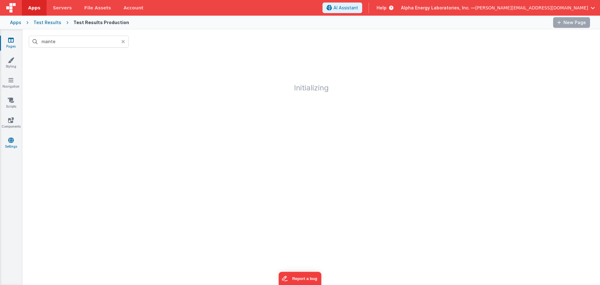
click at [0, 140] on link "Settings" at bounding box center [11, 143] width 23 height 13
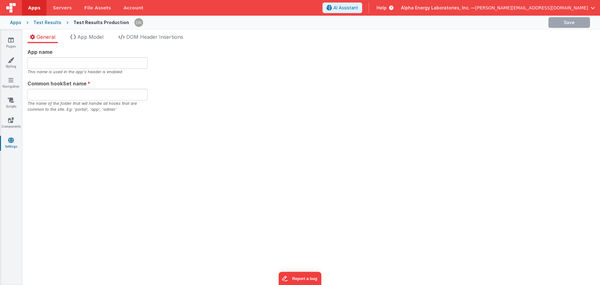
type input "Test Results"
type input "testresults"
click at [4, 141] on link "Settings" at bounding box center [11, 143] width 23 height 13
click at [87, 40] on li "App Model" at bounding box center [87, 38] width 38 height 10
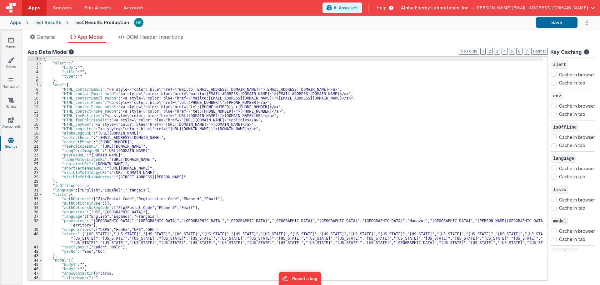
click at [106, 190] on div "{ "alert" : { "body" : "" , "title" : "" , "type" : "" } , "env" : { "HTML_cont…" at bounding box center [293, 173] width 501 height 232
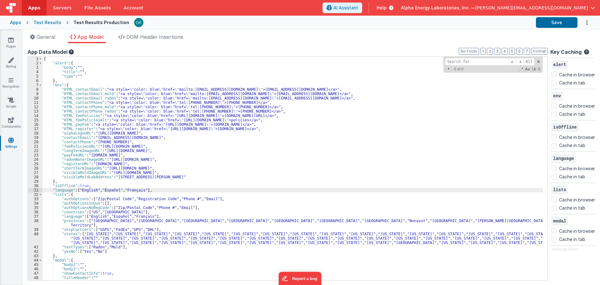
click at [86, 186] on div "{ "alert" : { "body" : "" , "title" : "" , "type" : "" } , "env" : { "HTML_cont…" at bounding box center [293, 173] width 501 height 232
click at [13, 43] on icon at bounding box center [11, 40] width 6 height 6
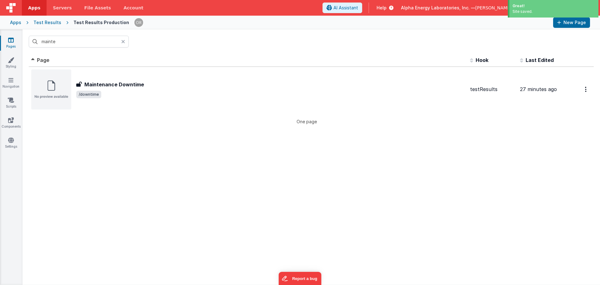
click at [124, 40] on icon at bounding box center [123, 41] width 4 height 5
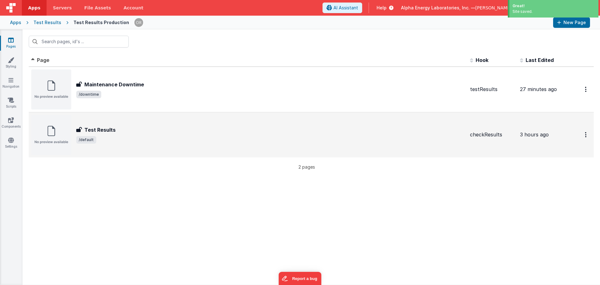
click at [120, 113] on td "Test Results Test Results /default" at bounding box center [248, 134] width 439 height 45
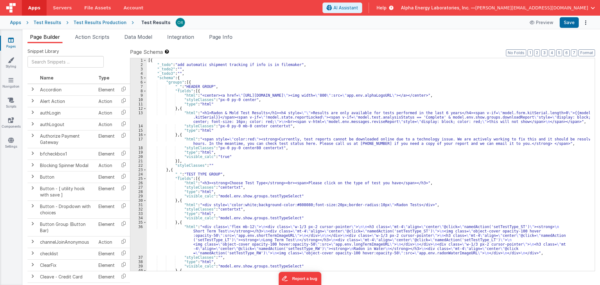
click at [220, 157] on div "[{ "_todo" : "add automatic shipment tracking if info is in filemaker" , "_todo…" at bounding box center [368, 168] width 443 height 221
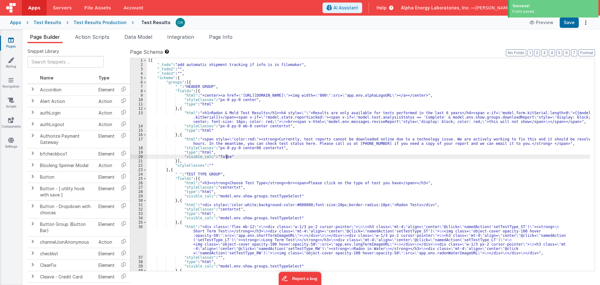
click at [47, 23] on div "Test Results" at bounding box center [47, 22] width 28 height 6
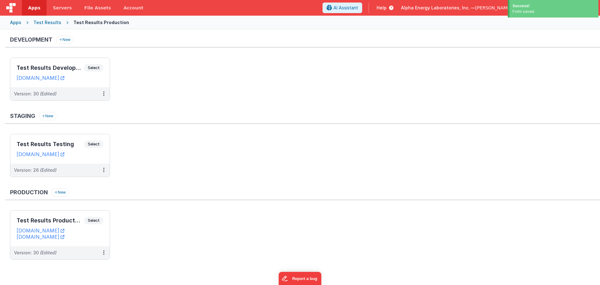
click at [16, 23] on div "Apps" at bounding box center [15, 22] width 11 height 6
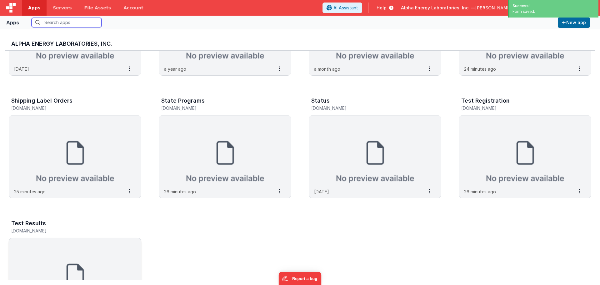
scroll to position [265, 0]
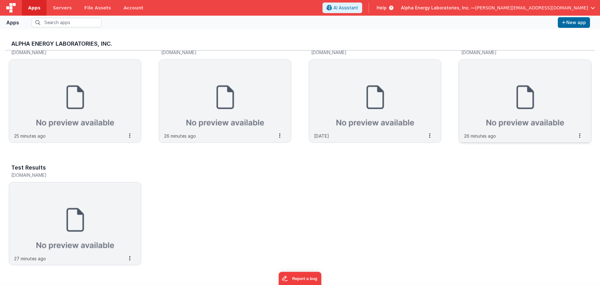
click at [520, 107] on img at bounding box center [525, 95] width 132 height 70
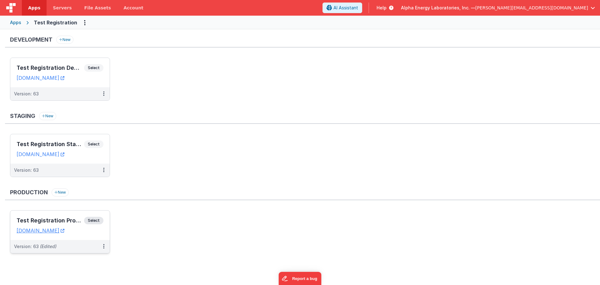
click at [94, 223] on span "Select" at bounding box center [93, 221] width 19 height 8
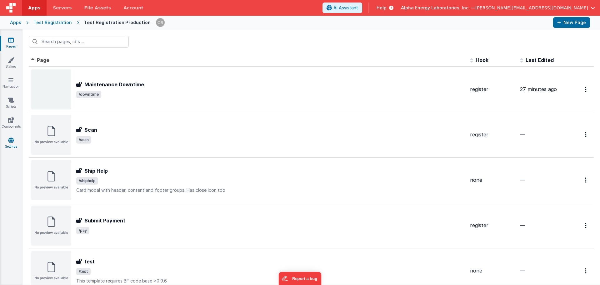
click at [16, 145] on link "Settings" at bounding box center [11, 143] width 23 height 13
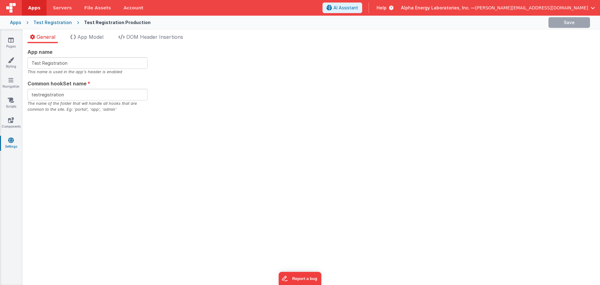
click at [97, 33] on div "General App Model DOM Header Insertions App name Test Registration This name is…" at bounding box center [312, 156] width 578 height 255
click at [97, 38] on span "App Model" at bounding box center [91, 37] width 26 height 6
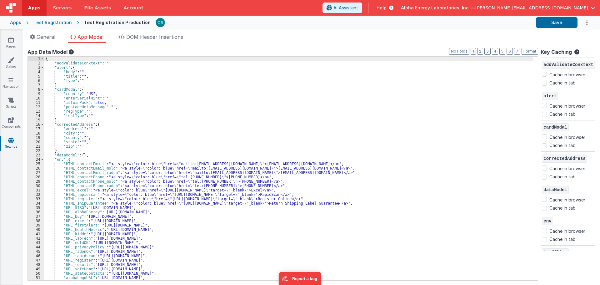
click at [99, 175] on div "{ "addValidateConxtext" : "" , "alert" : { "body" : "" , "title" : "" , "type" …" at bounding box center [288, 173] width 489 height 232
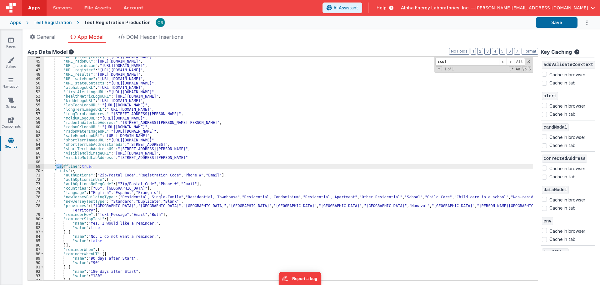
scroll to position [190, 0]
type input "isoff"
click at [83, 162] on div ""URL_privacyPolicy" : "[URL][DOMAIN_NAME]" , "URL_radonOK" : "[URL][DOMAIN_NAME…" at bounding box center [288, 171] width 489 height 232
click at [86, 168] on div ""URL_privacyPolicy" : "[URL][DOMAIN_NAME]" , "URL_radonOK" : "[URL][DOMAIN_NAME…" at bounding box center [288, 171] width 489 height 232
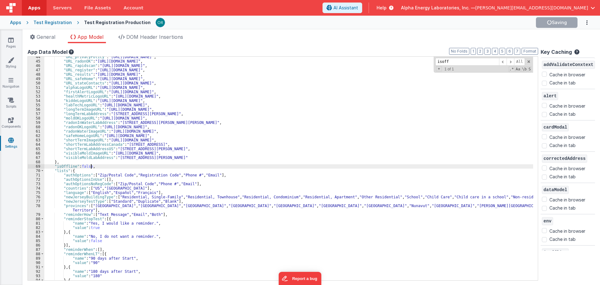
click at [54, 18] on div "Apps Test Registration Test Registration Production Saving" at bounding box center [300, 23] width 600 height 14
click at [54, 20] on div "Test Registration" at bounding box center [52, 22] width 38 height 6
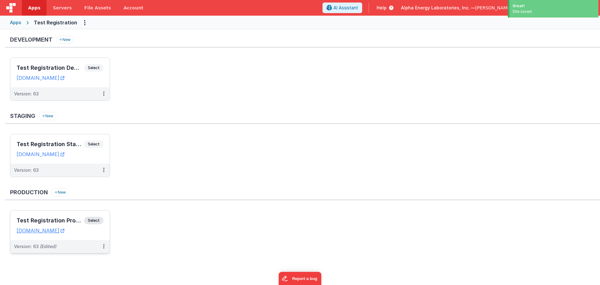
click at [94, 217] on span "Select" at bounding box center [93, 221] width 19 height 8
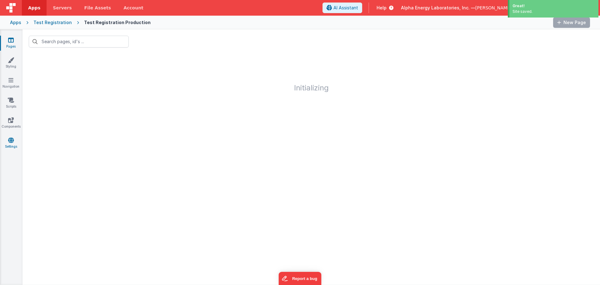
click at [11, 139] on icon at bounding box center [11, 140] width 6 height 6
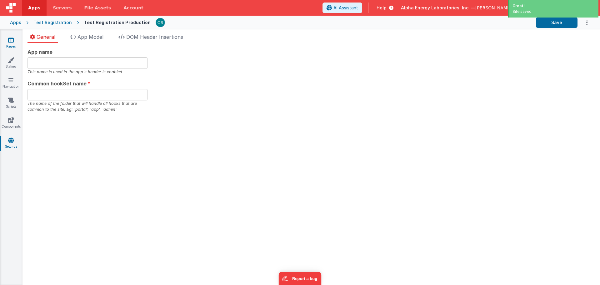
type input "Test Registration"
type input "testregistration"
click at [10, 38] on icon at bounding box center [11, 40] width 6 height 6
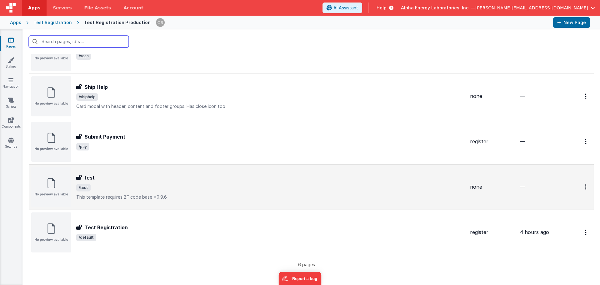
scroll to position [84, 0]
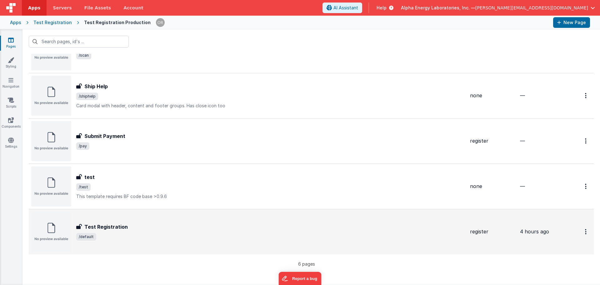
click at [151, 237] on span "/default" at bounding box center [270, 237] width 389 height 8
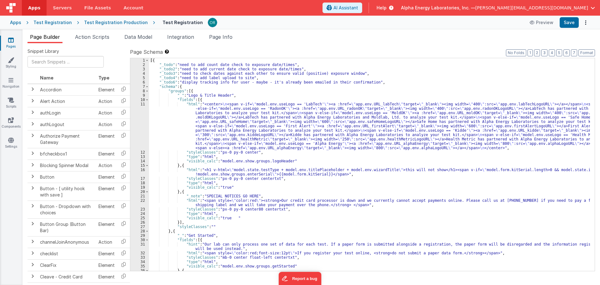
click at [224, 218] on div "[{ "_todo" : "need to add count date check to exposure date/times" , "_todo2" :…" at bounding box center [369, 168] width 441 height 221
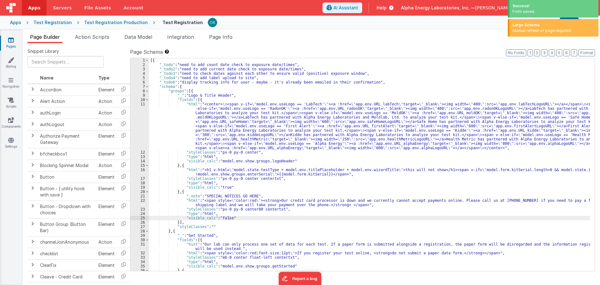
click at [17, 23] on div "Apps" at bounding box center [15, 22] width 11 height 6
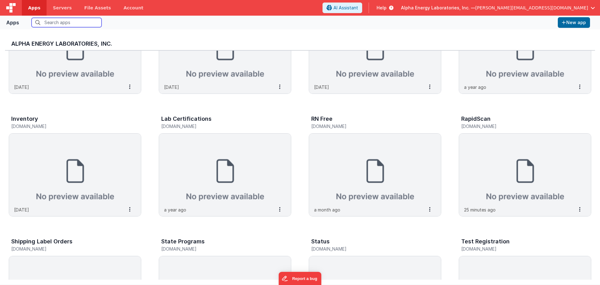
scroll to position [70, 0]
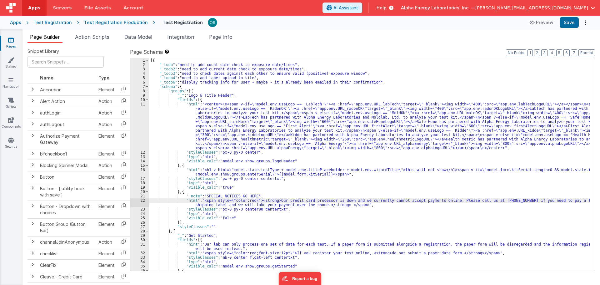
click at [225, 200] on div "[{ "_todo" : "need to add count date check to exposure date/times" , "_todo2" :…" at bounding box center [369, 168] width 441 height 221
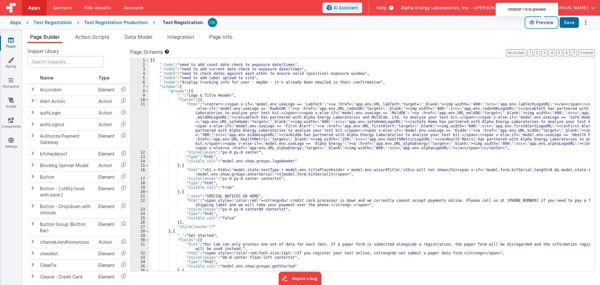
click at [545, 23] on button "Preview" at bounding box center [541, 23] width 31 height 10
click at [311, 107] on div "[{ "_todo" : "need to add count date check to exposure date/times" , "_todo2" :…" at bounding box center [369, 168] width 441 height 221
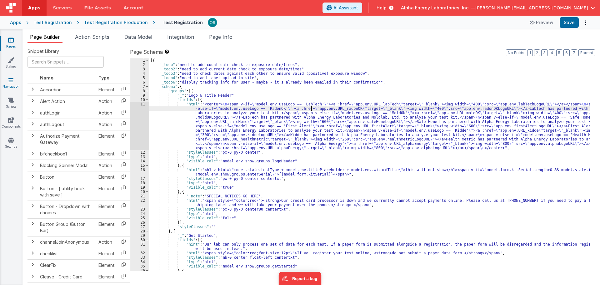
click at [17, 83] on link "Navigation" at bounding box center [11, 83] width 23 height 13
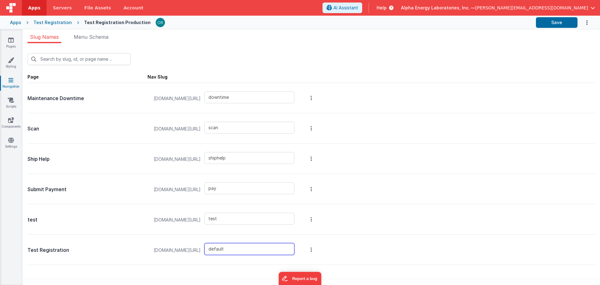
click at [244, 247] on input "default" at bounding box center [249, 249] width 90 height 12
type input "default"
click at [560, 24] on button "Save" at bounding box center [557, 22] width 42 height 11
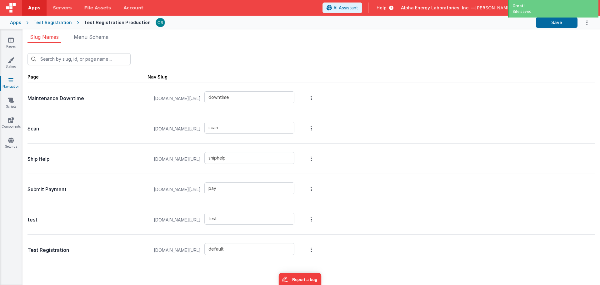
click at [17, 21] on div "Apps" at bounding box center [15, 22] width 11 height 6
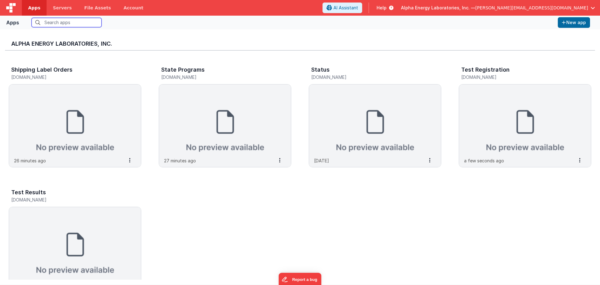
scroll to position [164, 0]
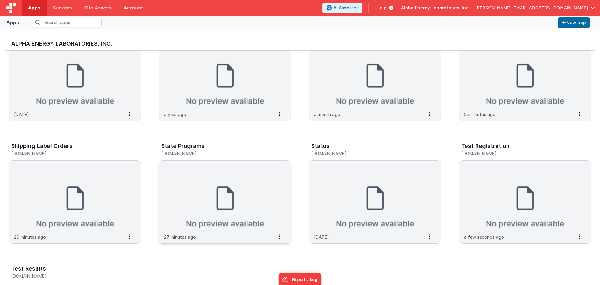
click at [248, 192] on img at bounding box center [225, 196] width 132 height 70
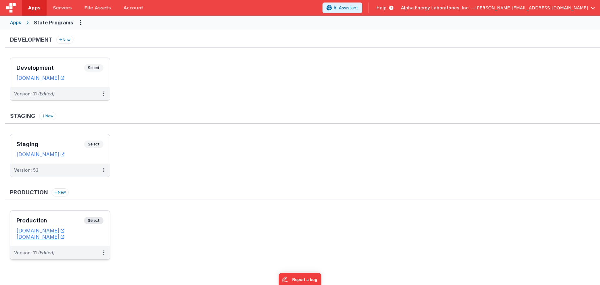
click at [94, 221] on span "Select" at bounding box center [93, 221] width 19 height 8
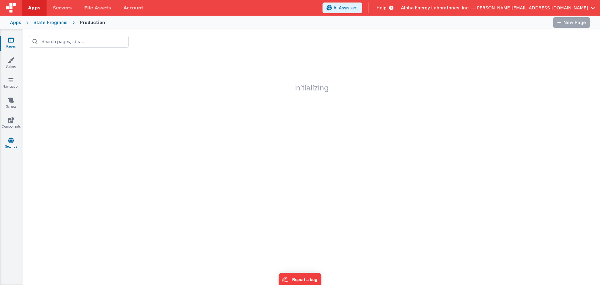
click at [11, 145] on link "Settings" at bounding box center [11, 143] width 23 height 13
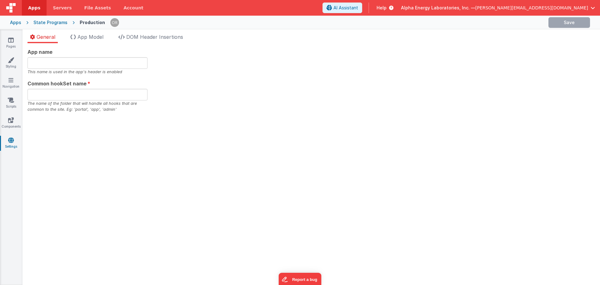
type input "State Programs"
type input "stateprograms"
click at [90, 34] on span "App Model" at bounding box center [91, 37] width 26 height 6
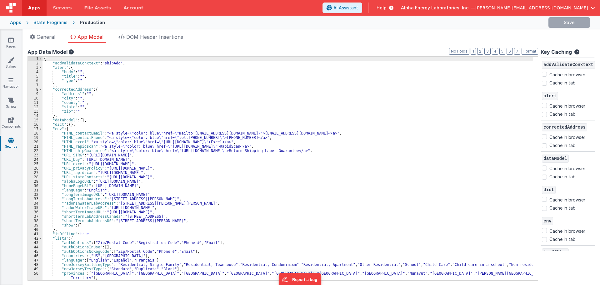
click at [82, 235] on div "{ "addValidateConxtext" : "shipAdd" , "alert" : { "body" : "" , "title" : "" , …" at bounding box center [288, 179] width 491 height 245
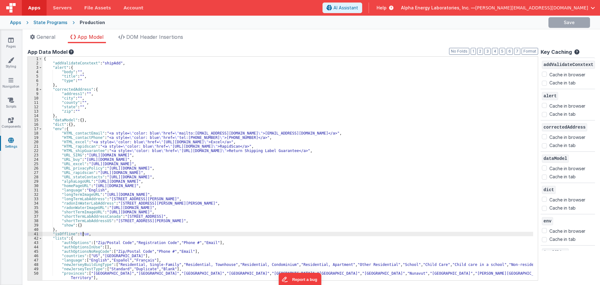
click at [82, 235] on div "{ "addValidateConxtext" : "shipAdd" , "alert" : { "body" : "" , "title" : "" , …" at bounding box center [288, 179] width 491 height 245
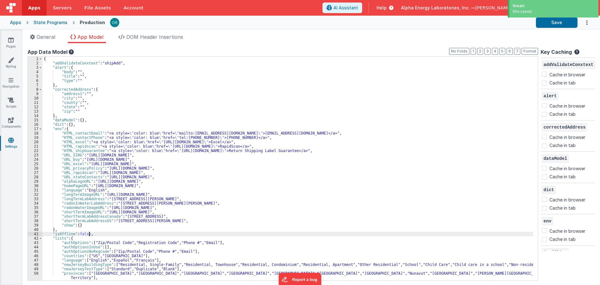
click at [12, 21] on div "Apps" at bounding box center [15, 22] width 11 height 6
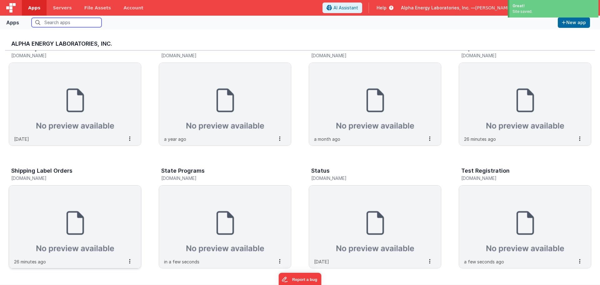
scroll to position [164, 0]
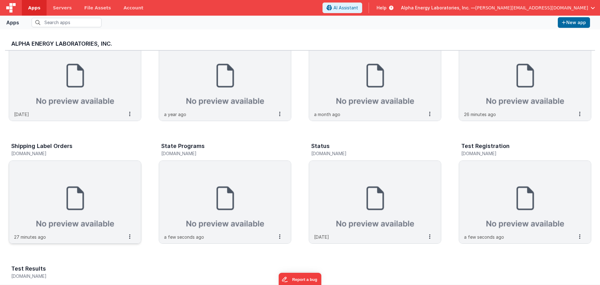
click at [74, 208] on img at bounding box center [75, 196] width 132 height 70
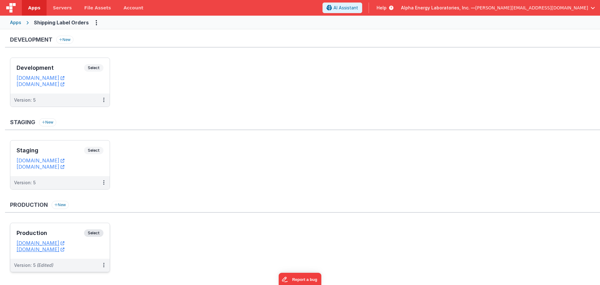
click at [97, 234] on span "Select" at bounding box center [93, 233] width 19 height 8
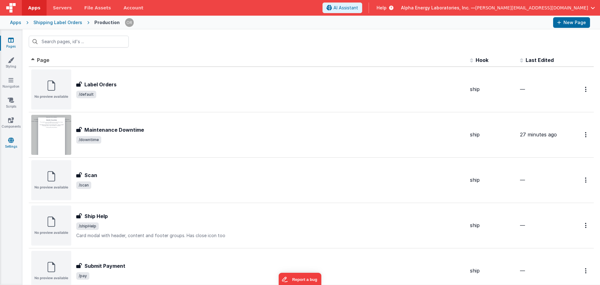
click at [17, 149] on link "Settings" at bounding box center [11, 143] width 23 height 13
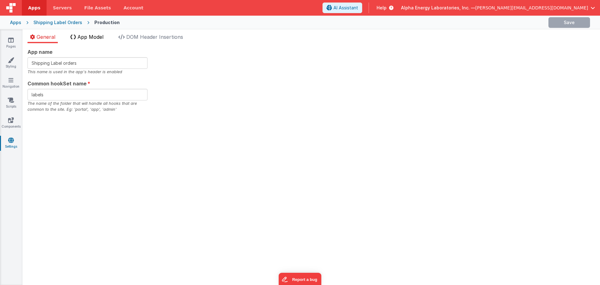
click at [91, 34] on span "App Model" at bounding box center [91, 37] width 26 height 6
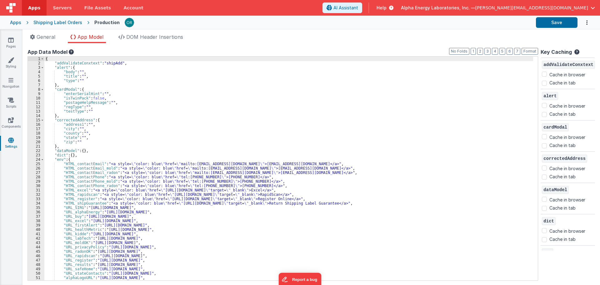
click at [100, 205] on div "{ "addValidateConxtext" : "shipAdd" , "alert" : { "body" : "" , "title" : "" , …" at bounding box center [288, 173] width 489 height 232
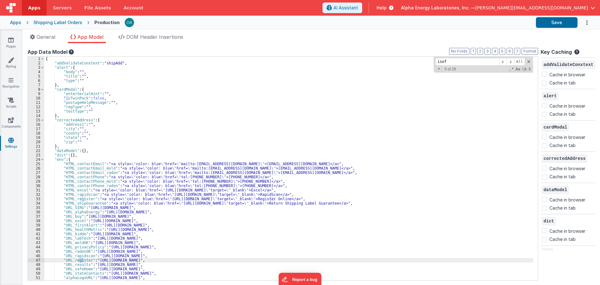
scroll to position [173, 0]
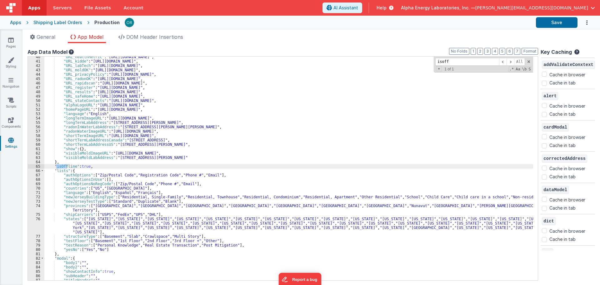
type input "isoff"
click at [86, 164] on div ""URL_healthMetric" : "[URL][DOMAIN_NAME]" , "URL_kidde" : "[URL][DOMAIN_NAME]" …" at bounding box center [288, 171] width 489 height 232
click at [15, 23] on div "Apps" at bounding box center [15, 22] width 11 height 6
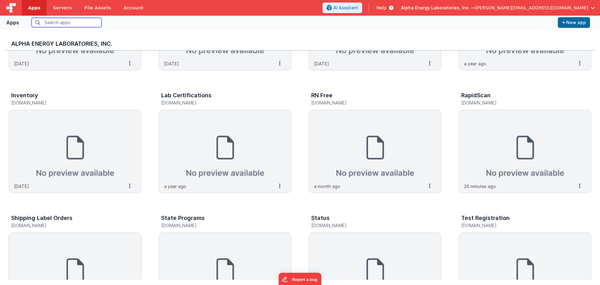
scroll to position [78, 0]
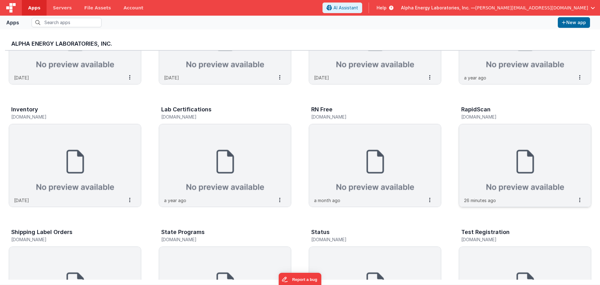
click at [502, 167] on img at bounding box center [525, 159] width 132 height 70
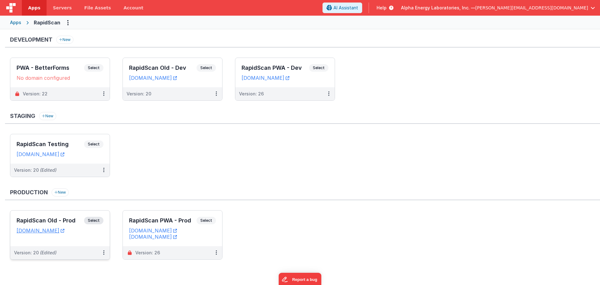
click at [103, 221] on span "Select" at bounding box center [93, 221] width 19 height 8
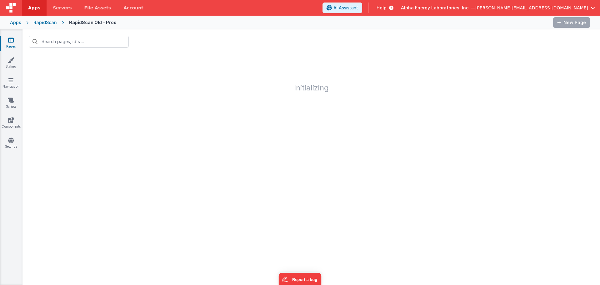
click at [11, 150] on div "Pages Styling Navigation Scripts Components Settings" at bounding box center [11, 156] width 23 height 255
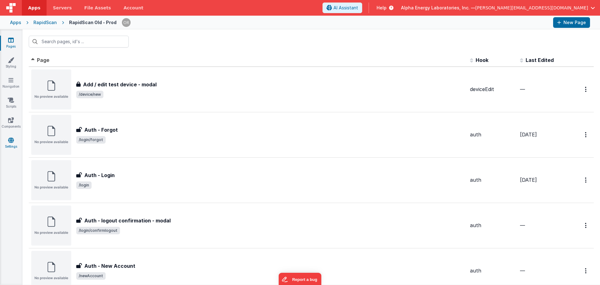
click at [11, 142] on icon at bounding box center [11, 140] width 6 height 6
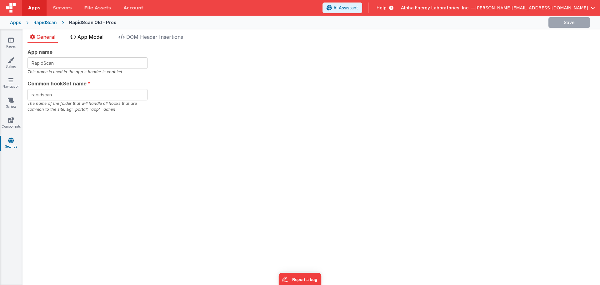
click at [102, 36] on span "App Model" at bounding box center [91, 37] width 26 height 6
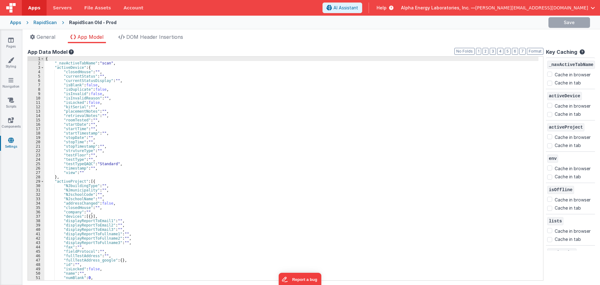
click at [125, 211] on div "{ "_navActiveTabName" : "scan" , "activeDevice" : { "closedHouse" : "" , "curre…" at bounding box center [291, 173] width 494 height 232
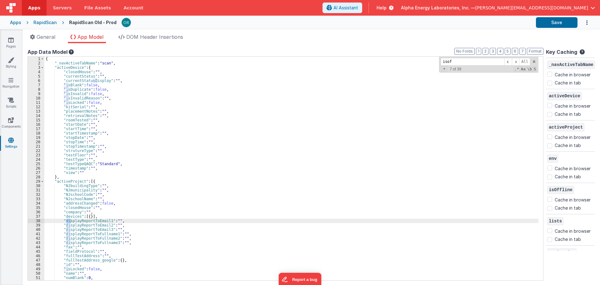
scroll to position [204, 0]
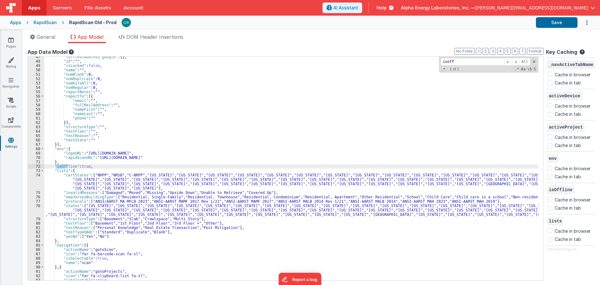
type input "isoff"
click at [84, 166] on div ""fullTestAddress_google" : { } , "id" : "" , "isLocked" : false , "name" : "" ,…" at bounding box center [291, 171] width 494 height 232
click at [20, 24] on div "Apps" at bounding box center [15, 22] width 11 height 6
